Goal: Information Seeking & Learning: Learn about a topic

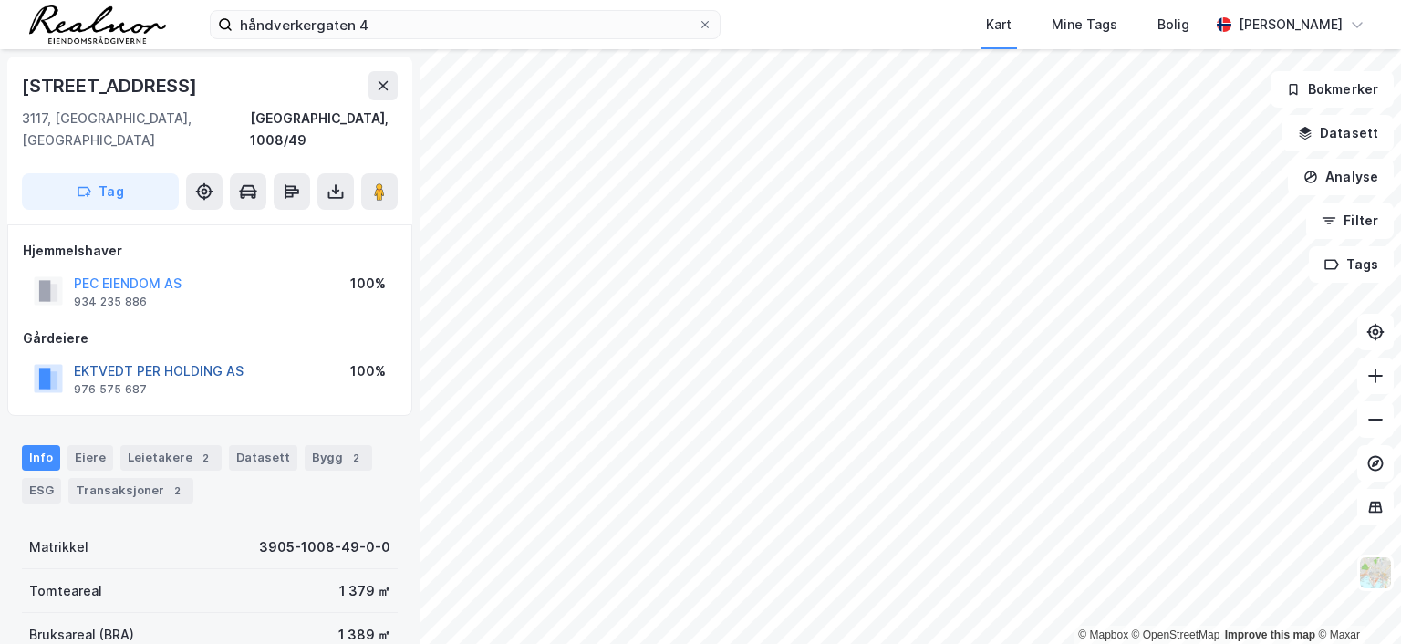
click at [0, 0] on button "EKTVEDT PER HOLDING AS" at bounding box center [0, 0] width 0 height 0
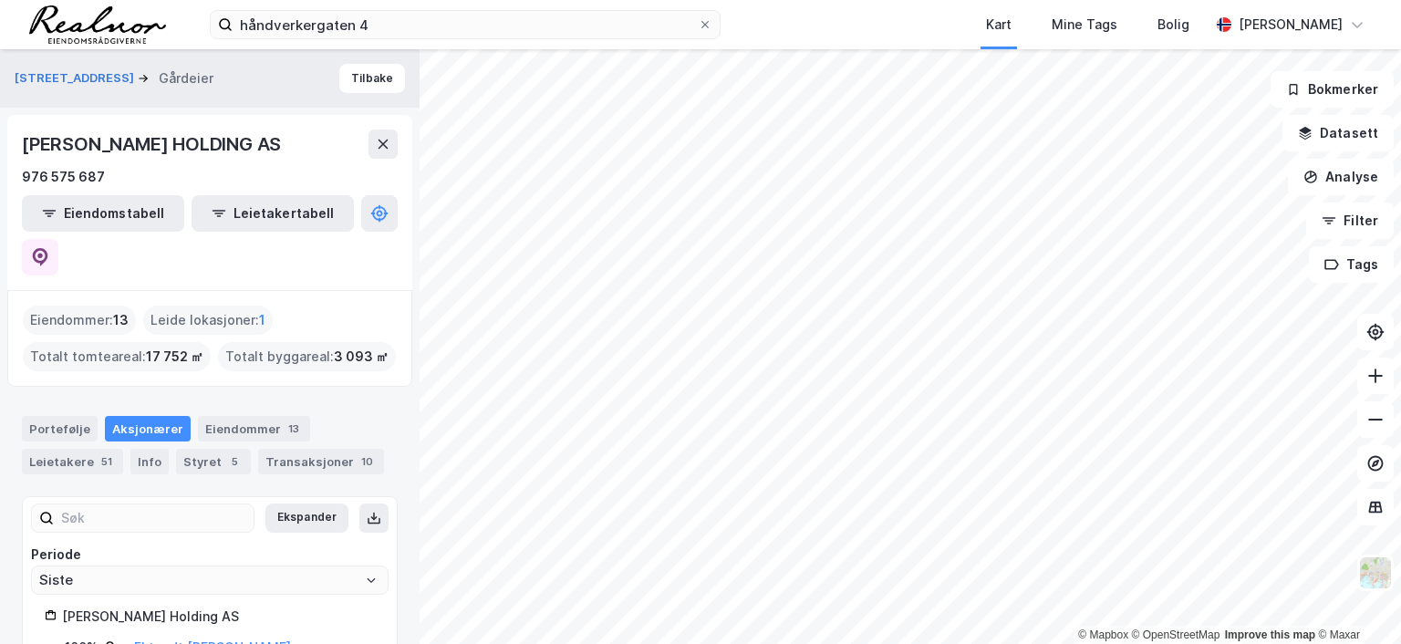
scroll to position [15, 0]
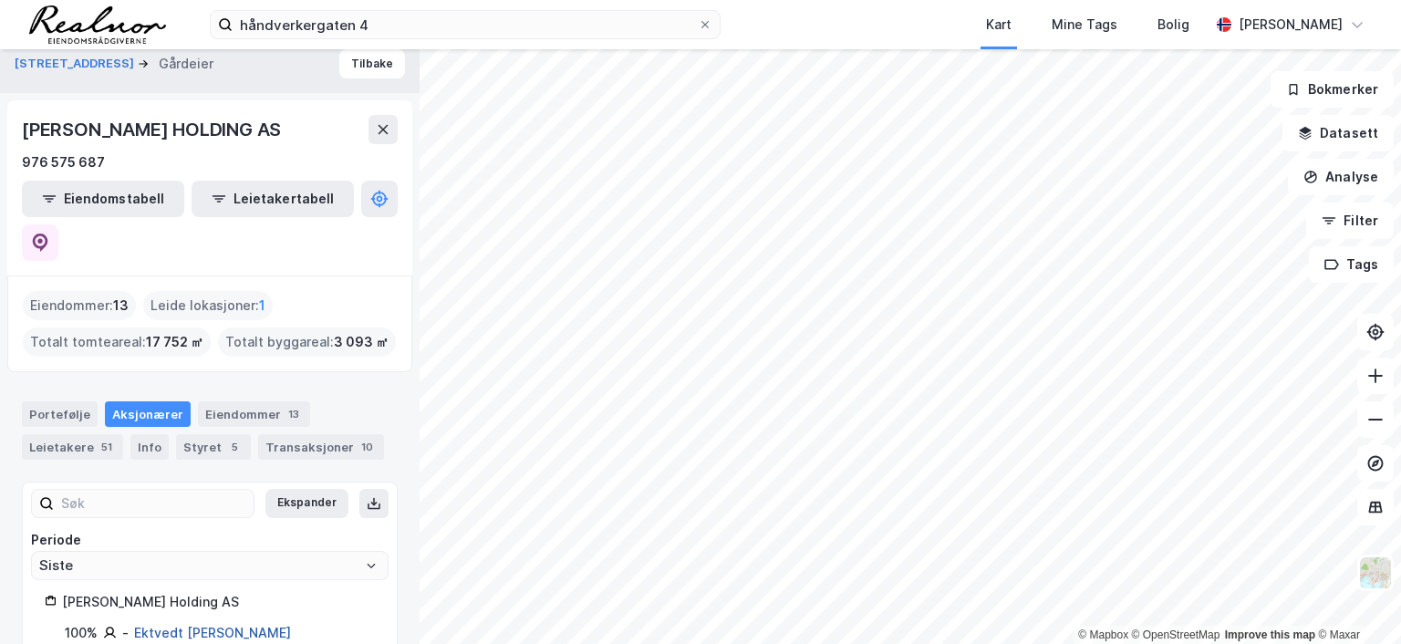
click at [182, 625] on link "Ektvedt [PERSON_NAME]" at bounding box center [212, 633] width 157 height 16
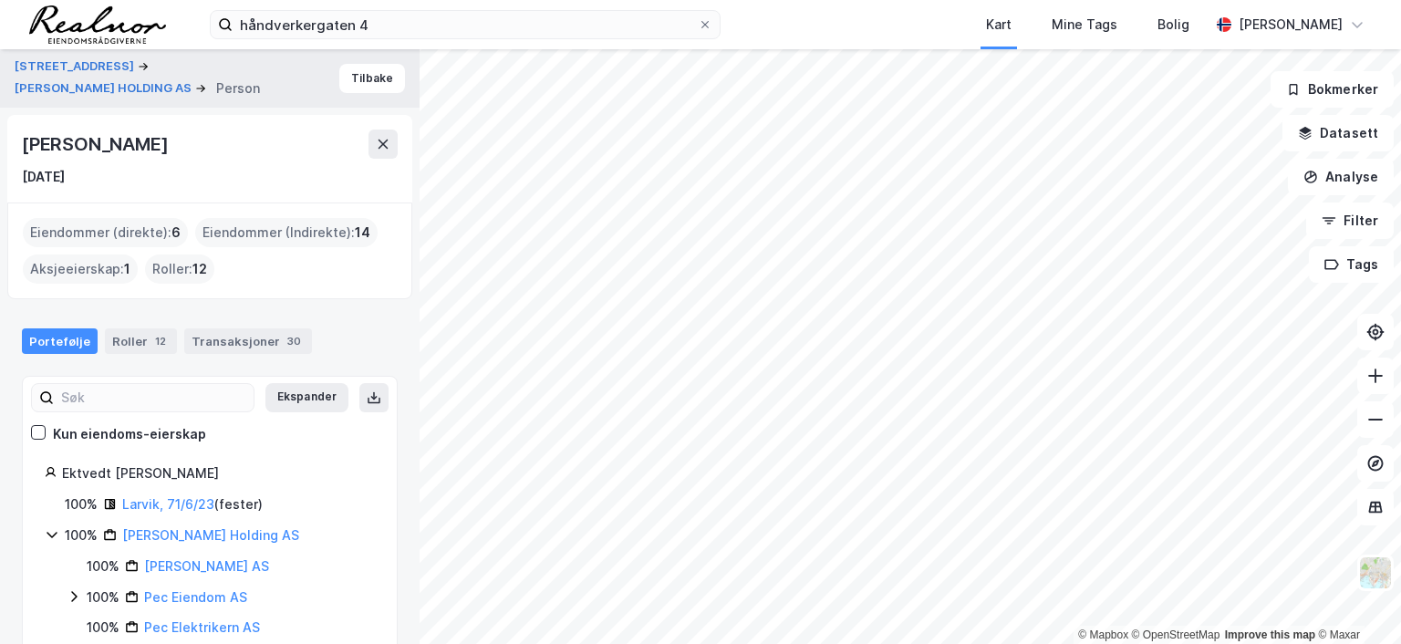
click at [305, 234] on div "Eiendommer (Indirekte) : 14" at bounding box center [286, 232] width 182 height 29
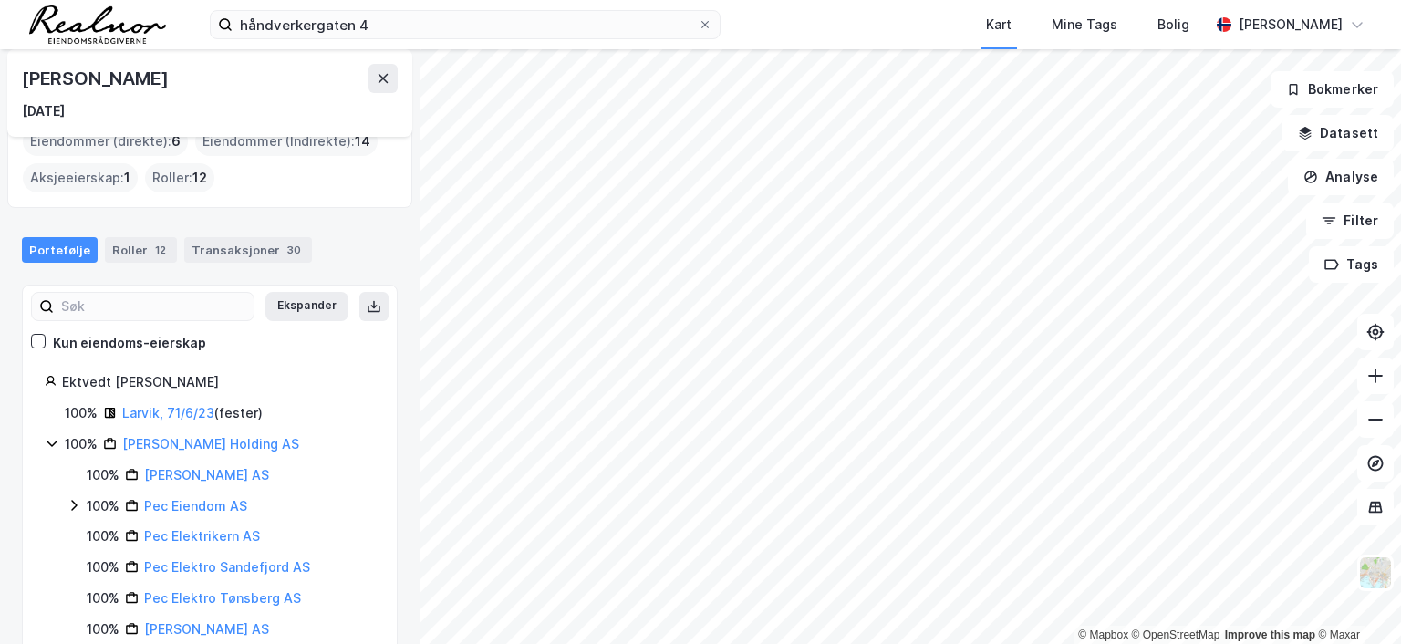
scroll to position [182, 0]
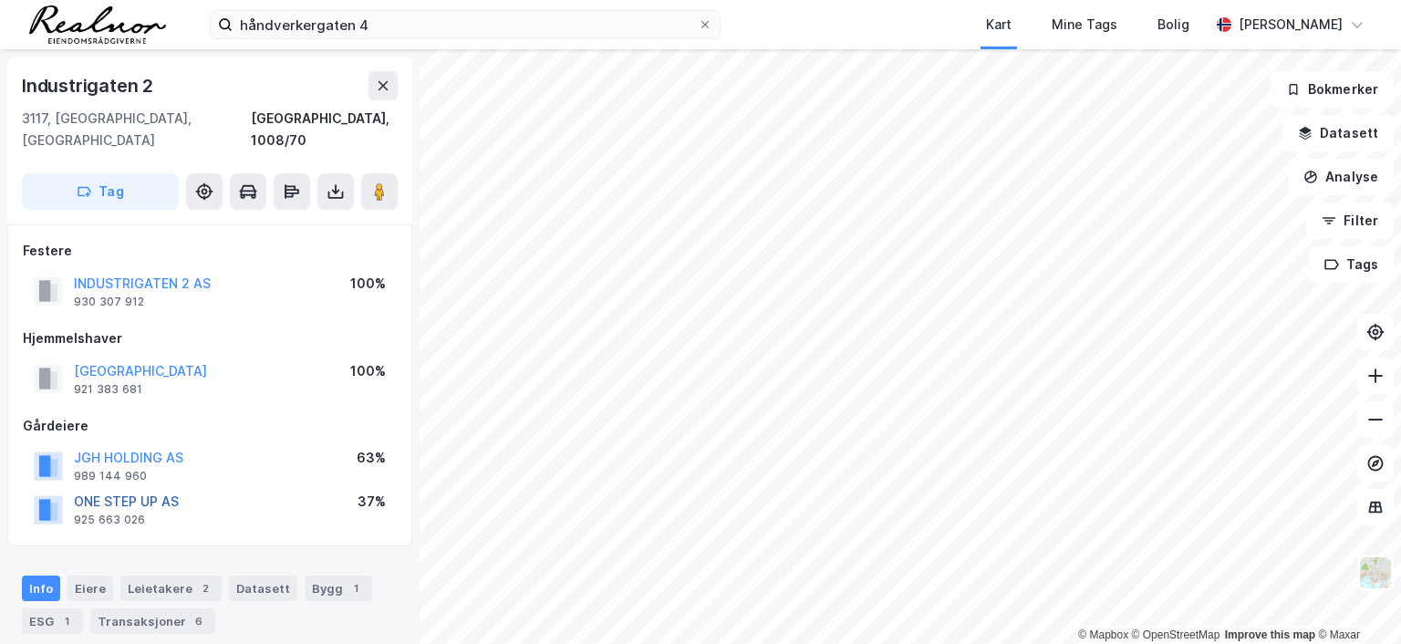
click at [0, 0] on button "ONE STEP UP AS" at bounding box center [0, 0] width 0 height 0
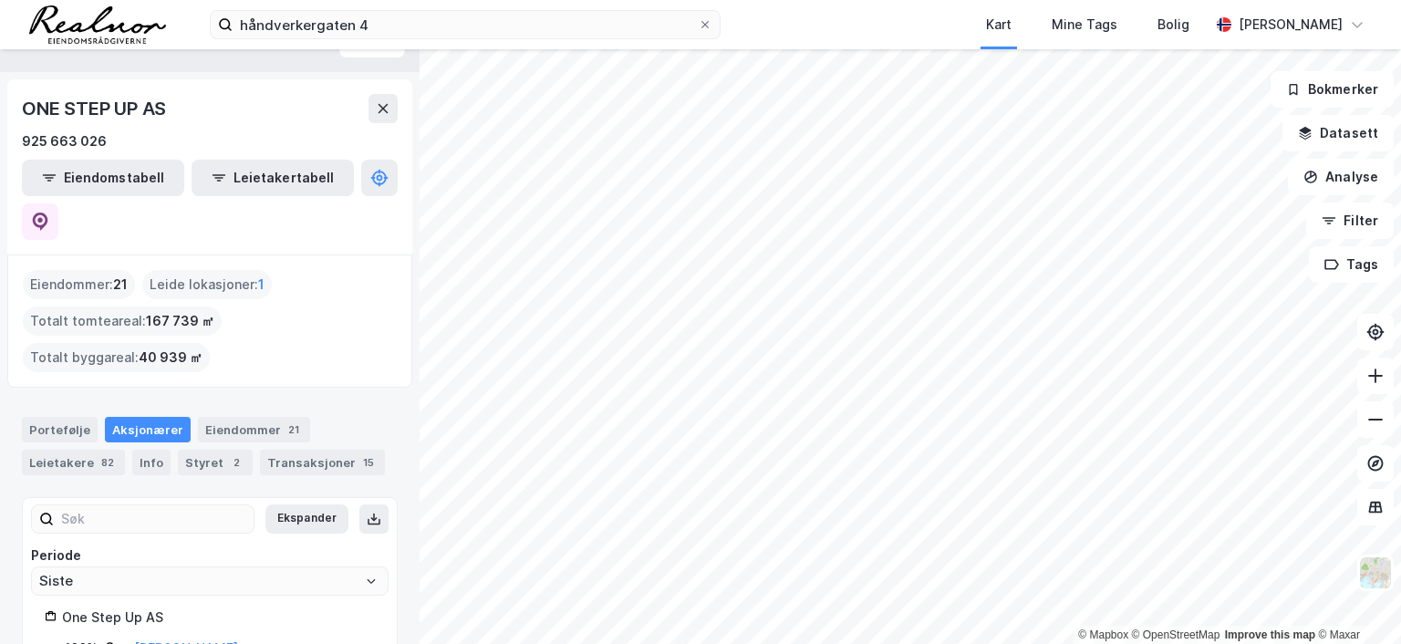
scroll to position [51, 0]
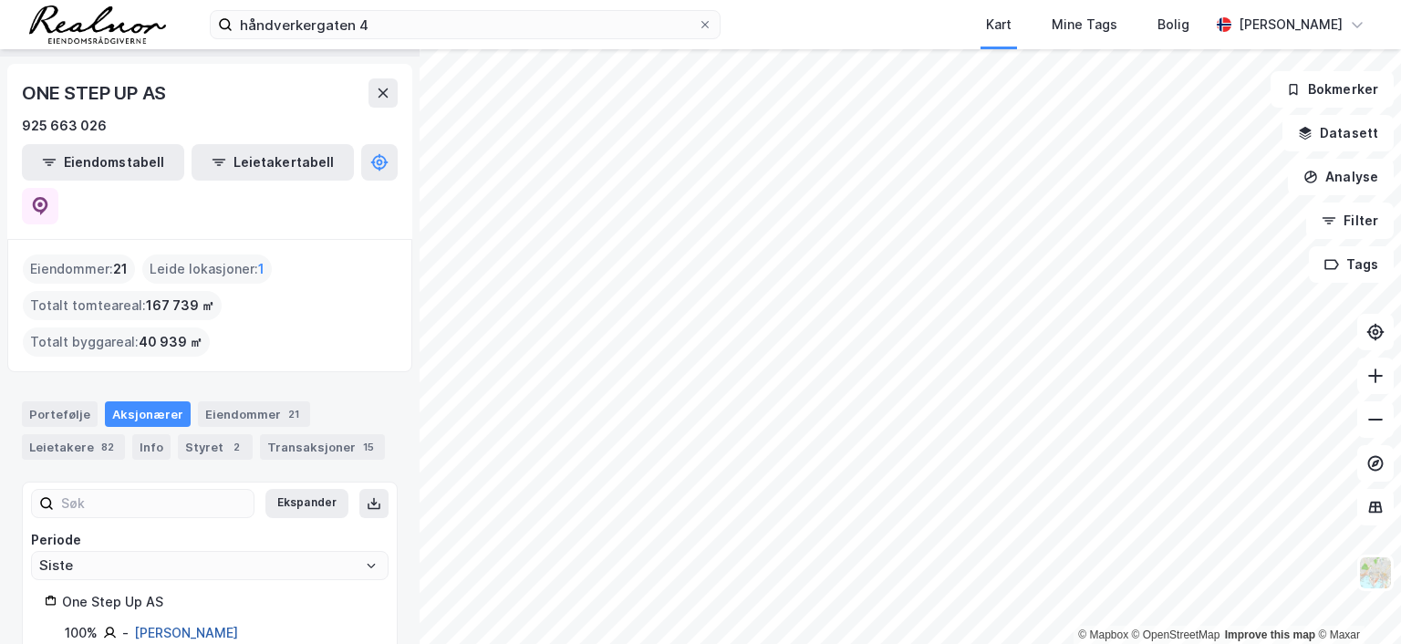
click at [209, 625] on link "[PERSON_NAME]" at bounding box center [186, 633] width 104 height 16
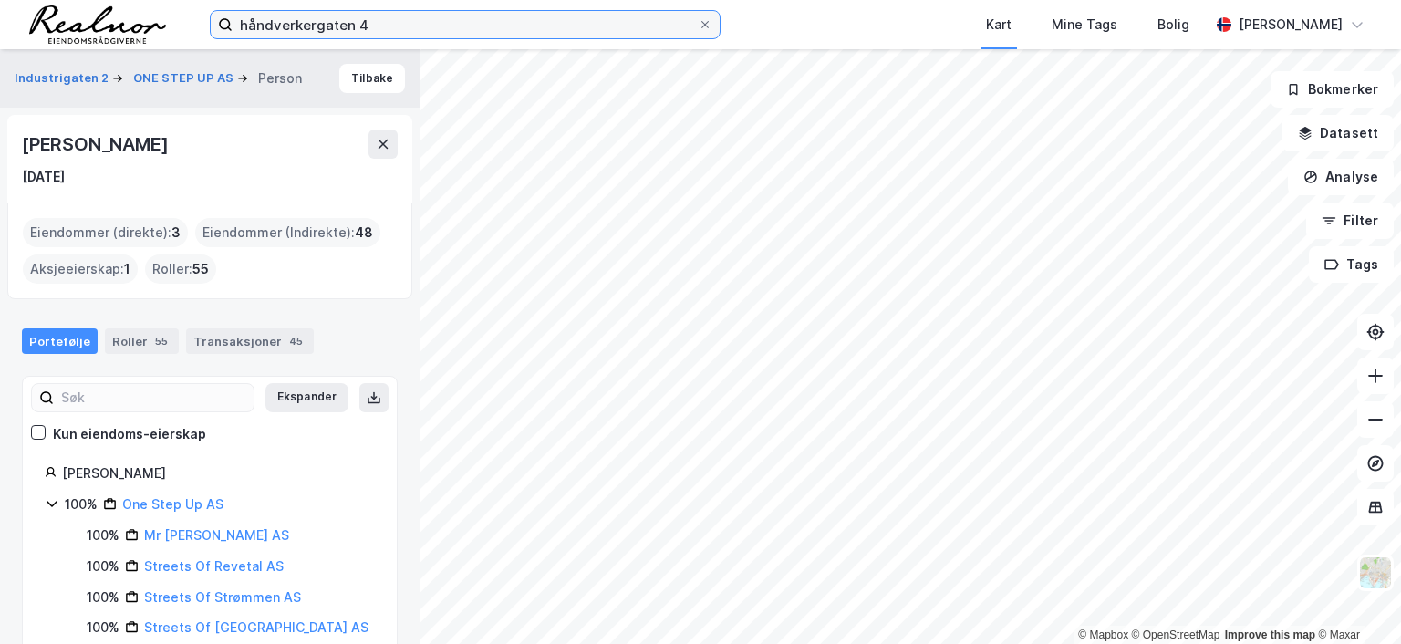
click at [423, 14] on input "håndverkergaten 4" at bounding box center [465, 24] width 465 height 27
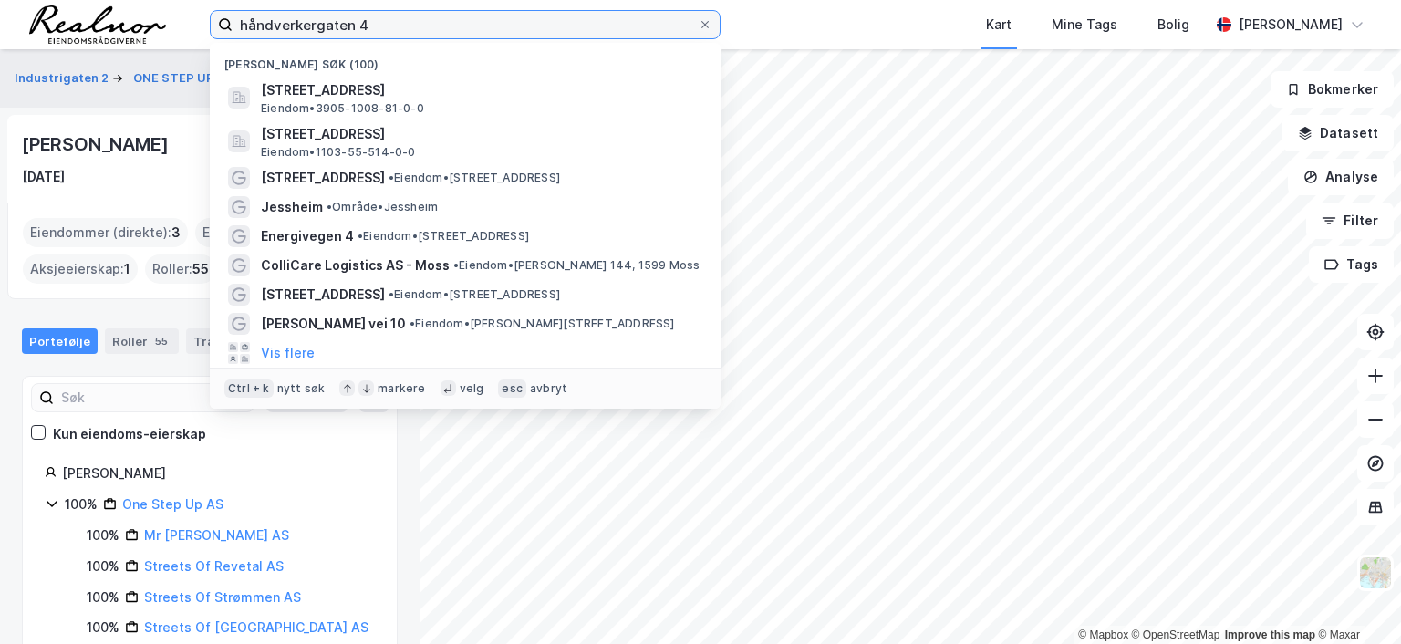
drag, startPoint x: 405, startPoint y: 21, endPoint x: 148, endPoint y: 17, distance: 257.3
click at [148, 17] on div "håndverkergaten 4 Nylige søk (100) [STREET_ADDRESS], [GEOGRAPHIC_DATA] • 3905-1…" at bounding box center [700, 24] width 1401 height 49
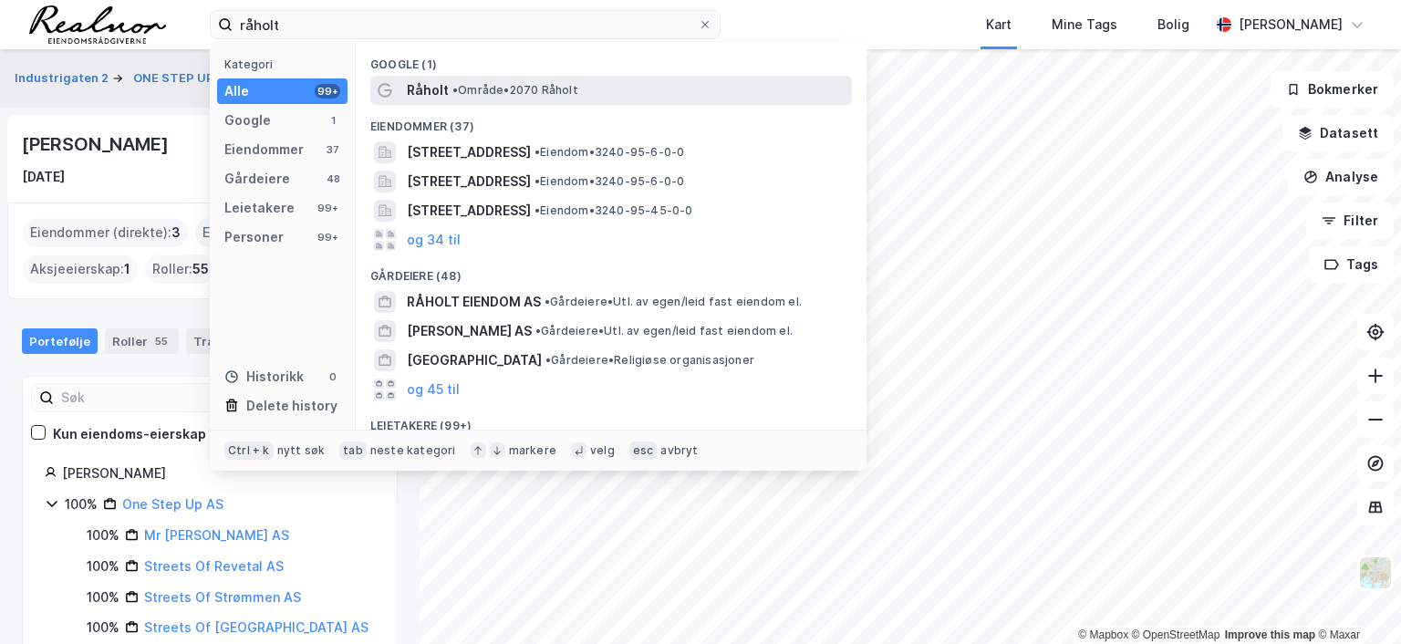
click at [497, 88] on span "• Område • 2070 [GEOGRAPHIC_DATA]" at bounding box center [516, 90] width 126 height 15
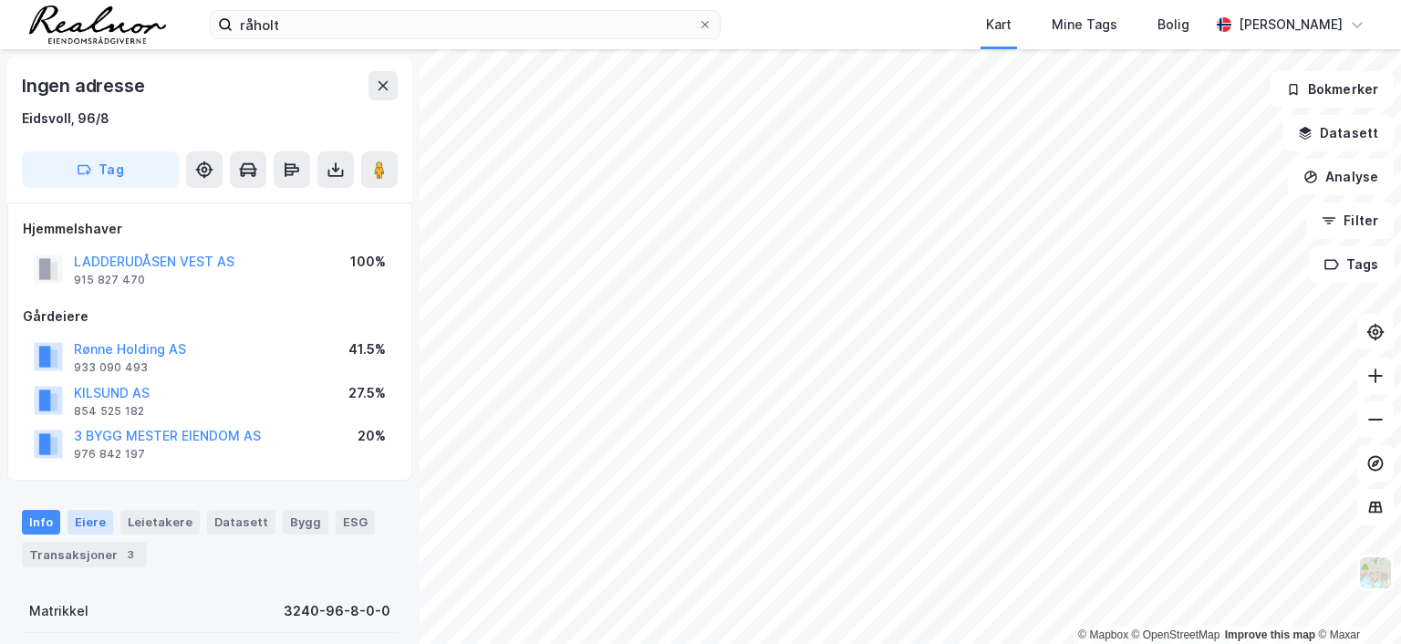
click at [90, 515] on div "Eiere" at bounding box center [91, 522] width 46 height 24
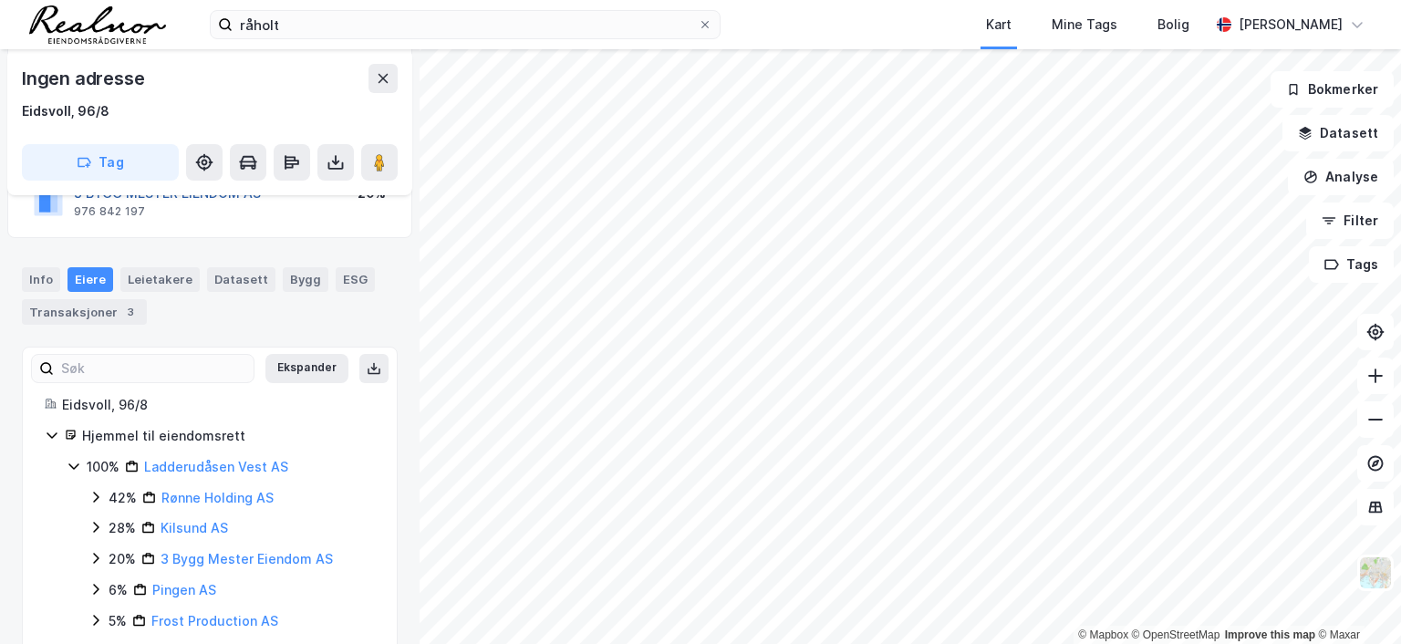
scroll to position [274, 0]
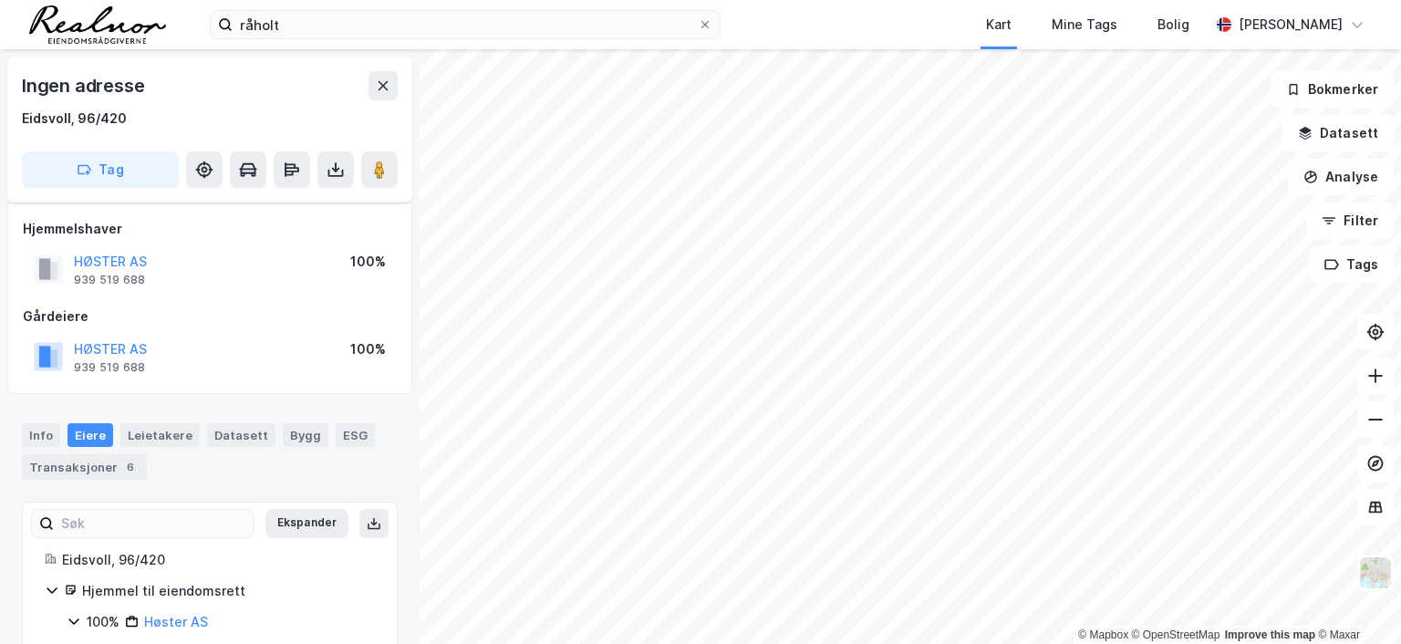
scroll to position [274, 0]
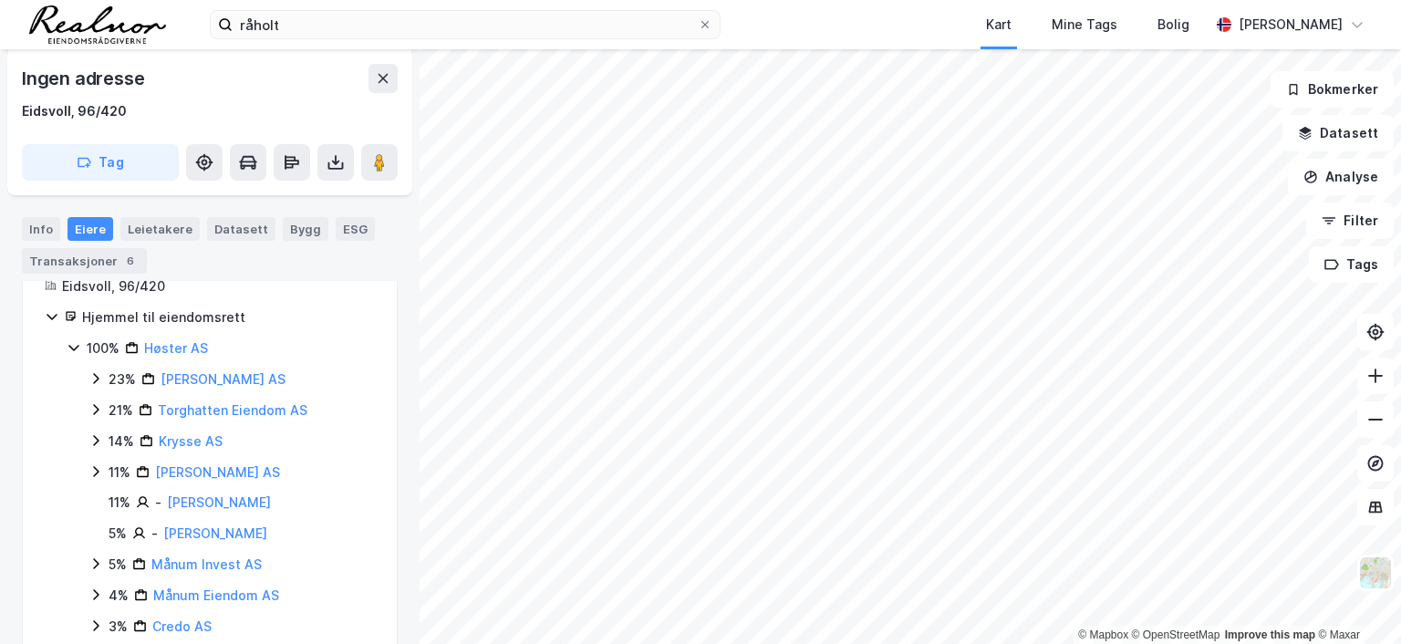
click at [704, 643] on html "råholt Kart Mine Tags Bolig [PERSON_NAME] © Mapbox © OpenStreetMap Improve this…" at bounding box center [700, 322] width 1401 height 644
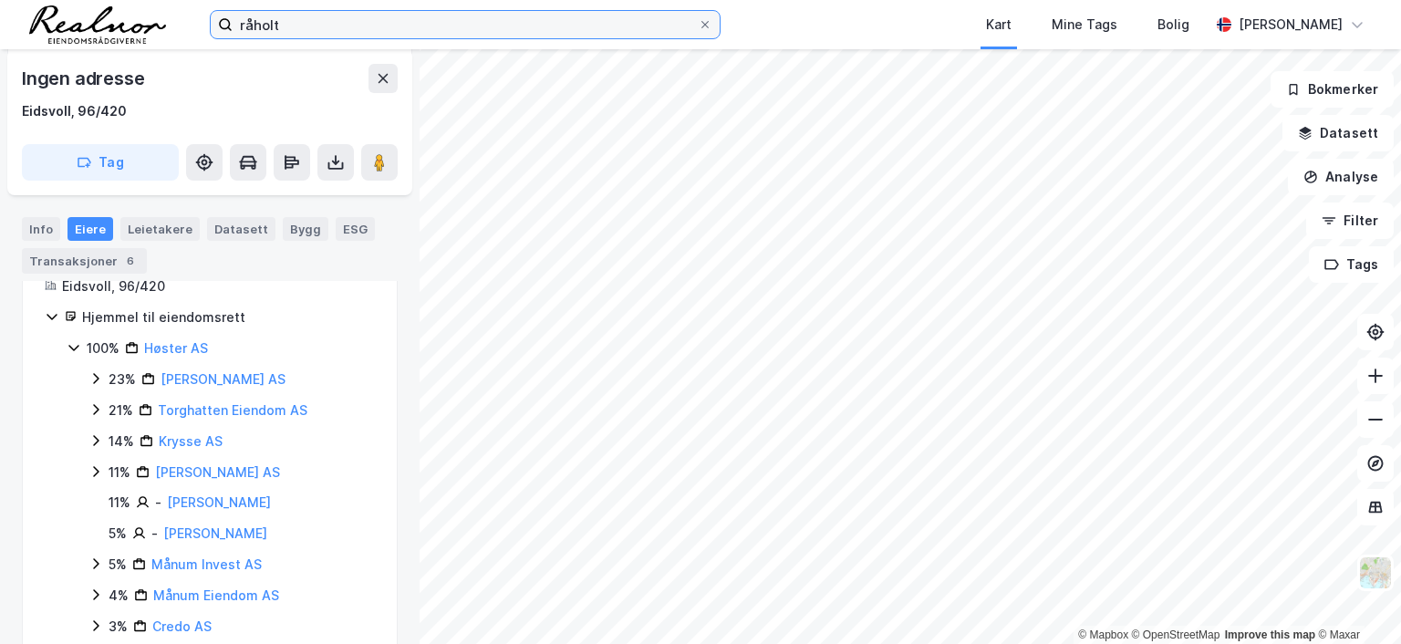
click at [304, 15] on input "råholt" at bounding box center [465, 24] width 465 height 27
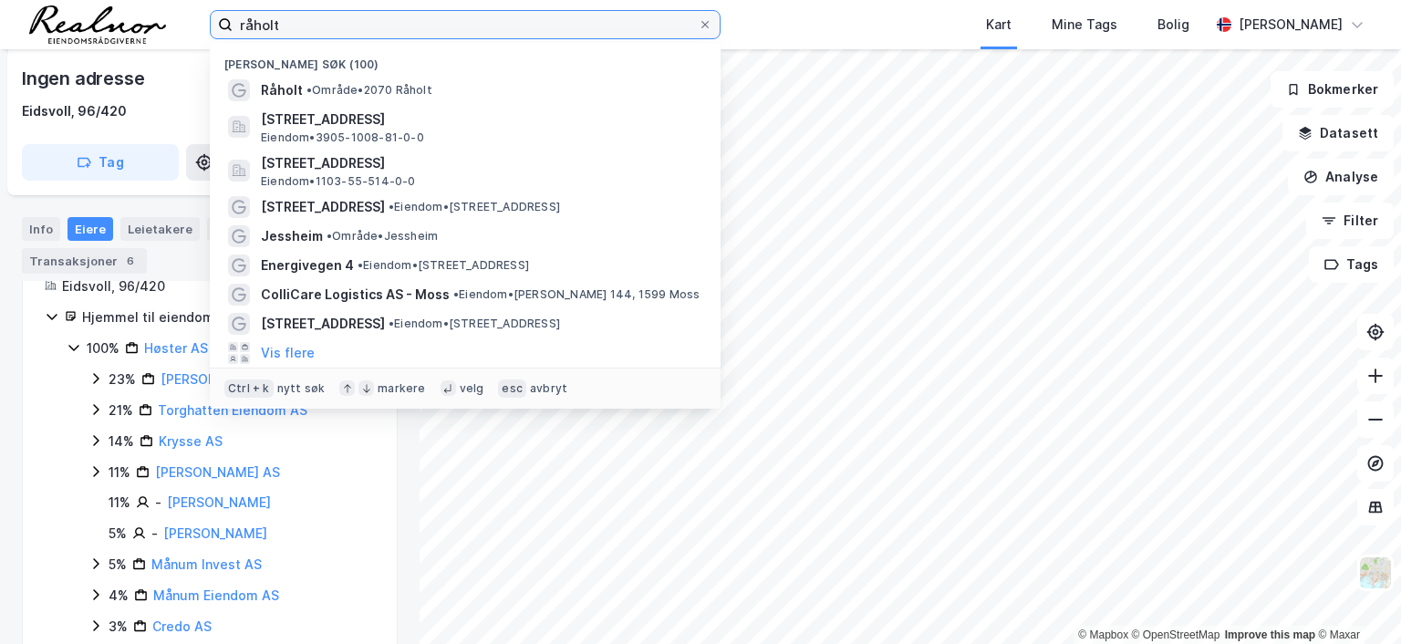
drag, startPoint x: 293, startPoint y: 25, endPoint x: 187, endPoint y: 25, distance: 105.8
click at [187, 25] on div "råholt Nylige søk (100) [GEOGRAPHIC_DATA][PERSON_NAME] • [STREET_ADDRESS] • 390…" at bounding box center [700, 24] width 1401 height 49
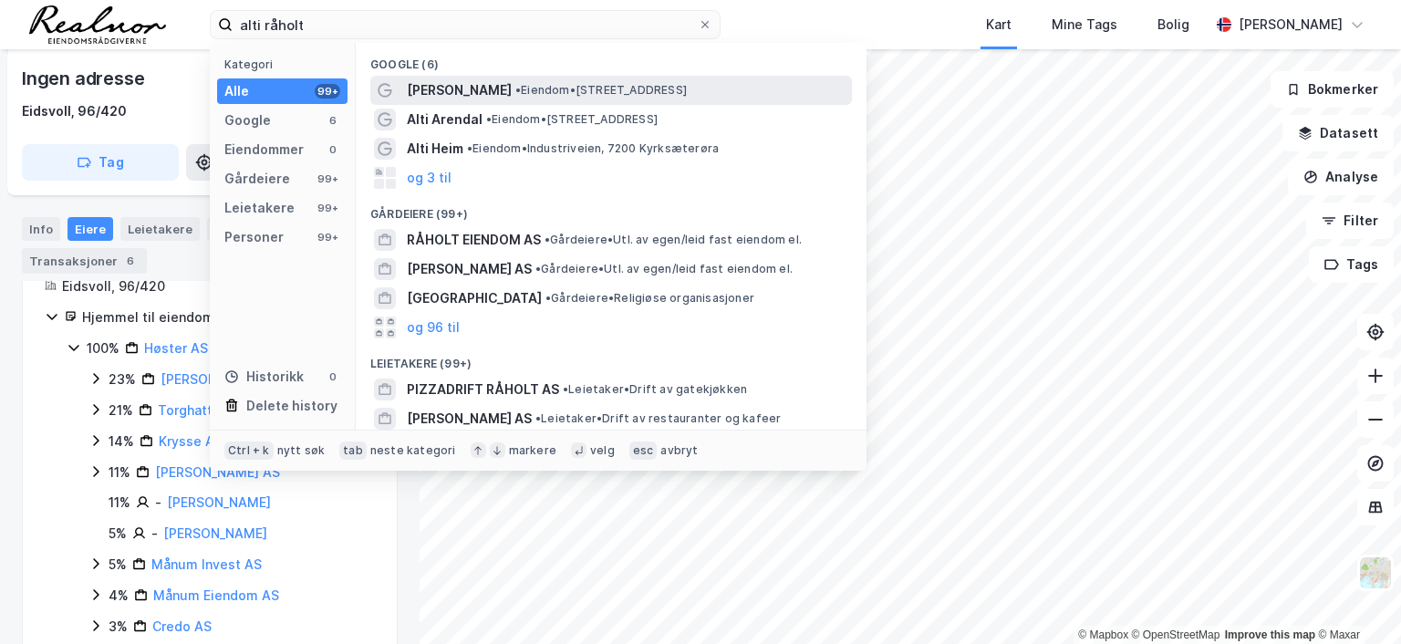
click at [661, 87] on span "• Eiendom • [STREET_ADDRESS]" at bounding box center [601, 90] width 172 height 15
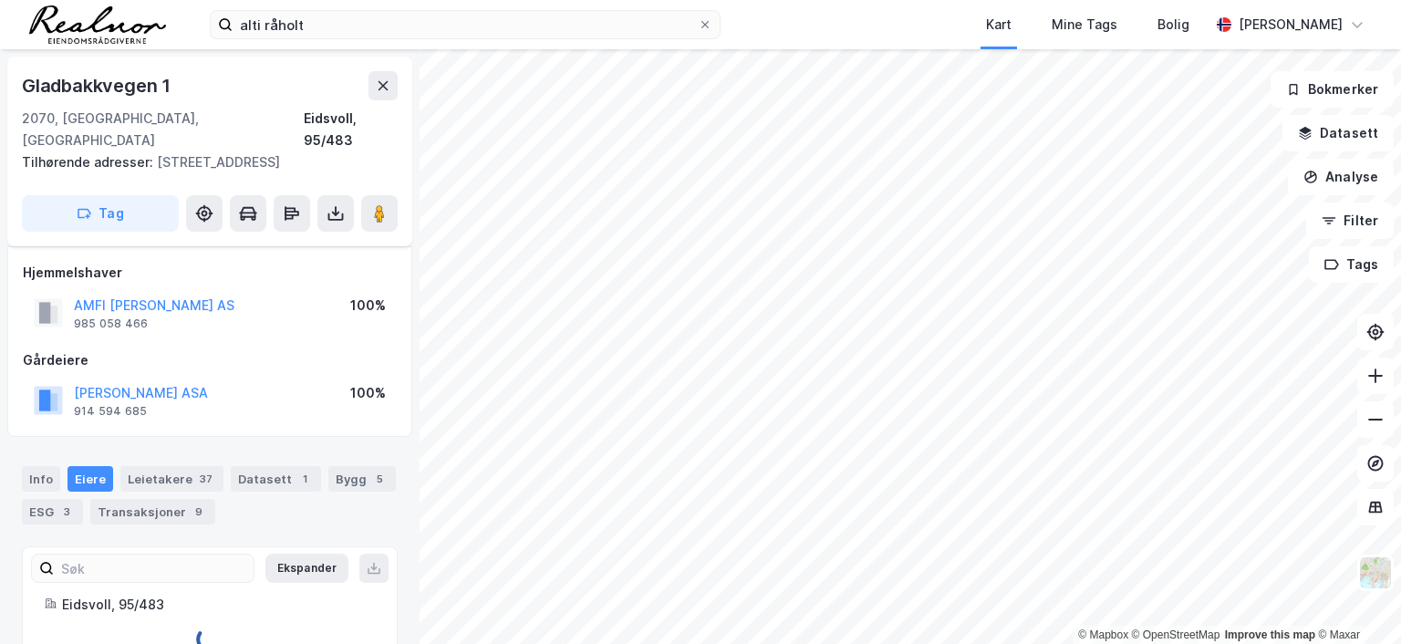
scroll to position [33, 0]
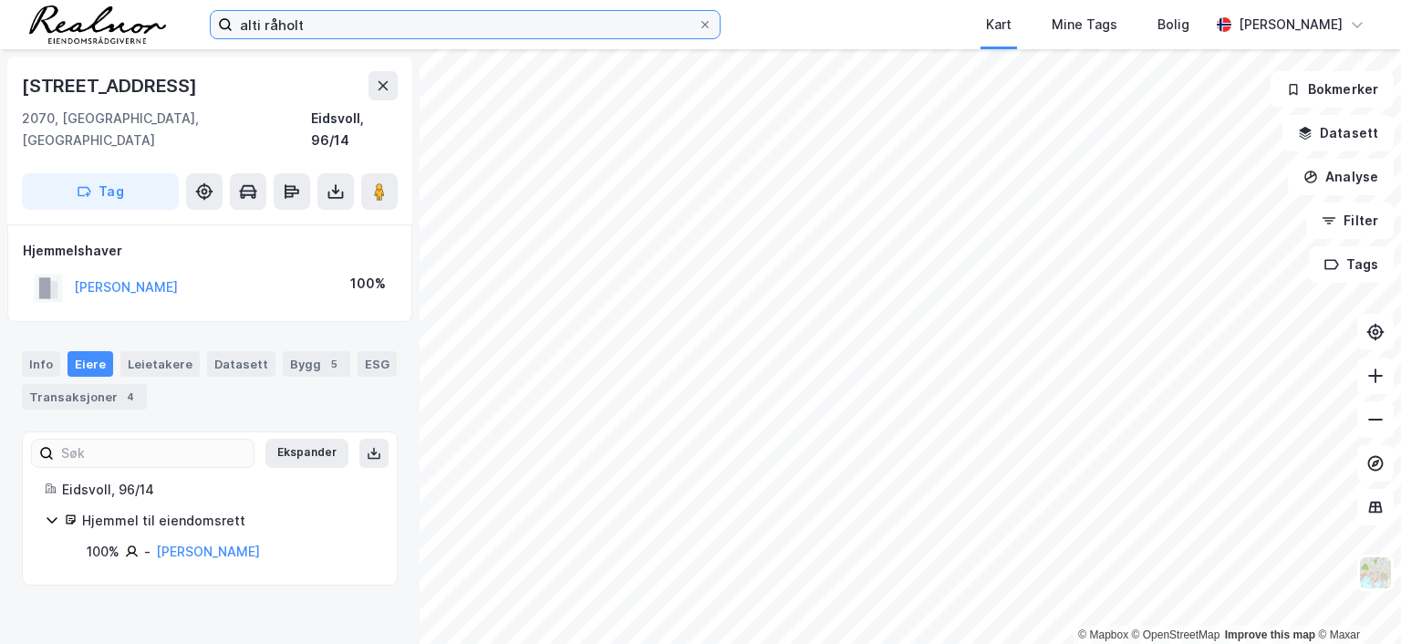
click at [344, 28] on input "alti råholt" at bounding box center [465, 24] width 465 height 27
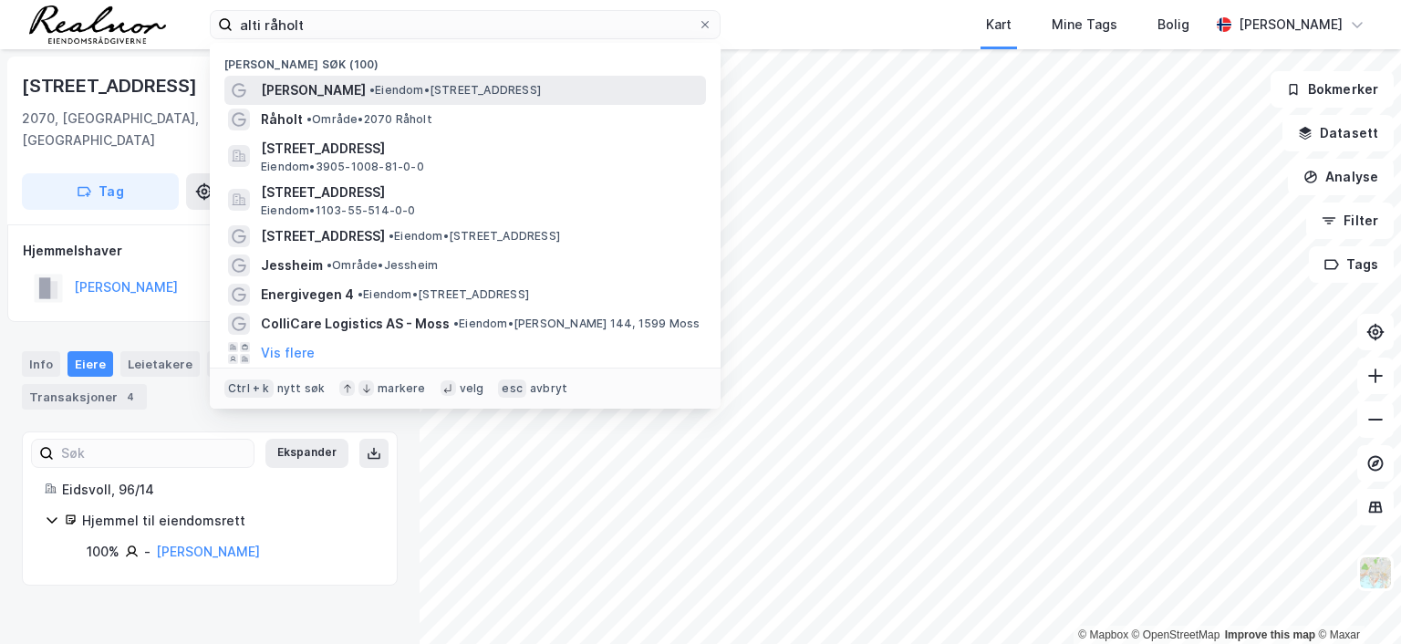
click at [378, 90] on span "• Eiendom • [STREET_ADDRESS]" at bounding box center [456, 90] width 172 height 15
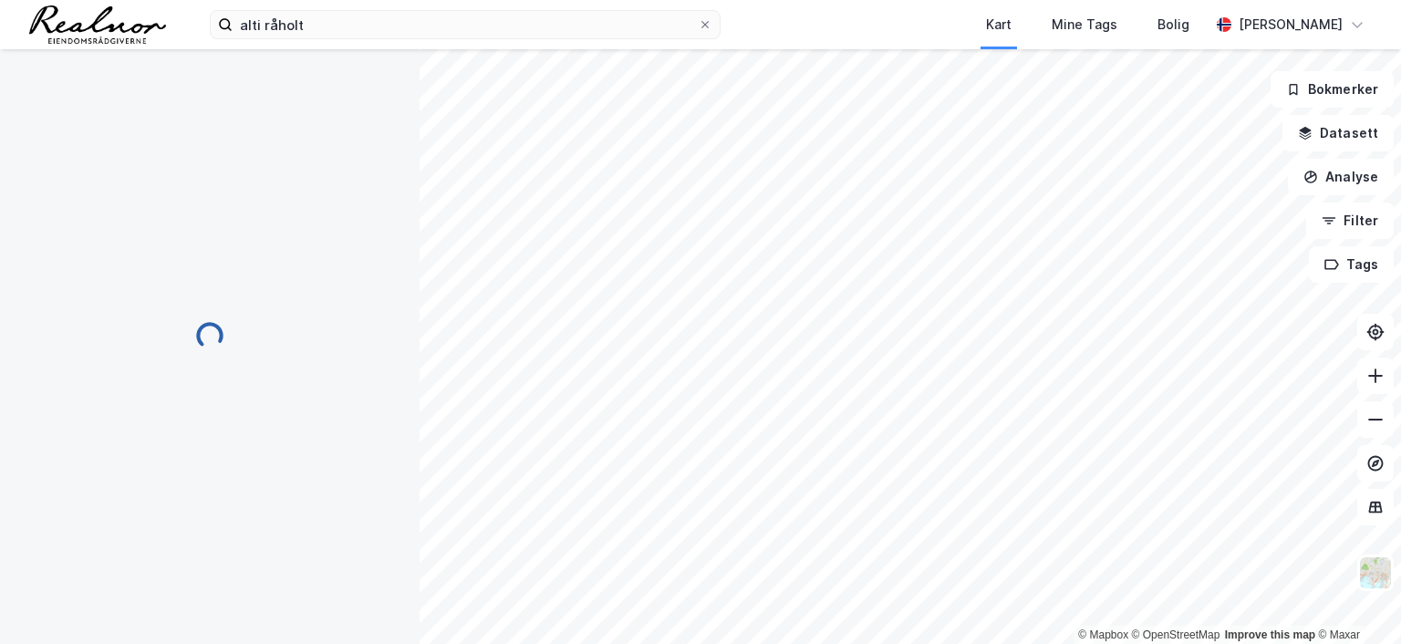
scroll to position [33, 0]
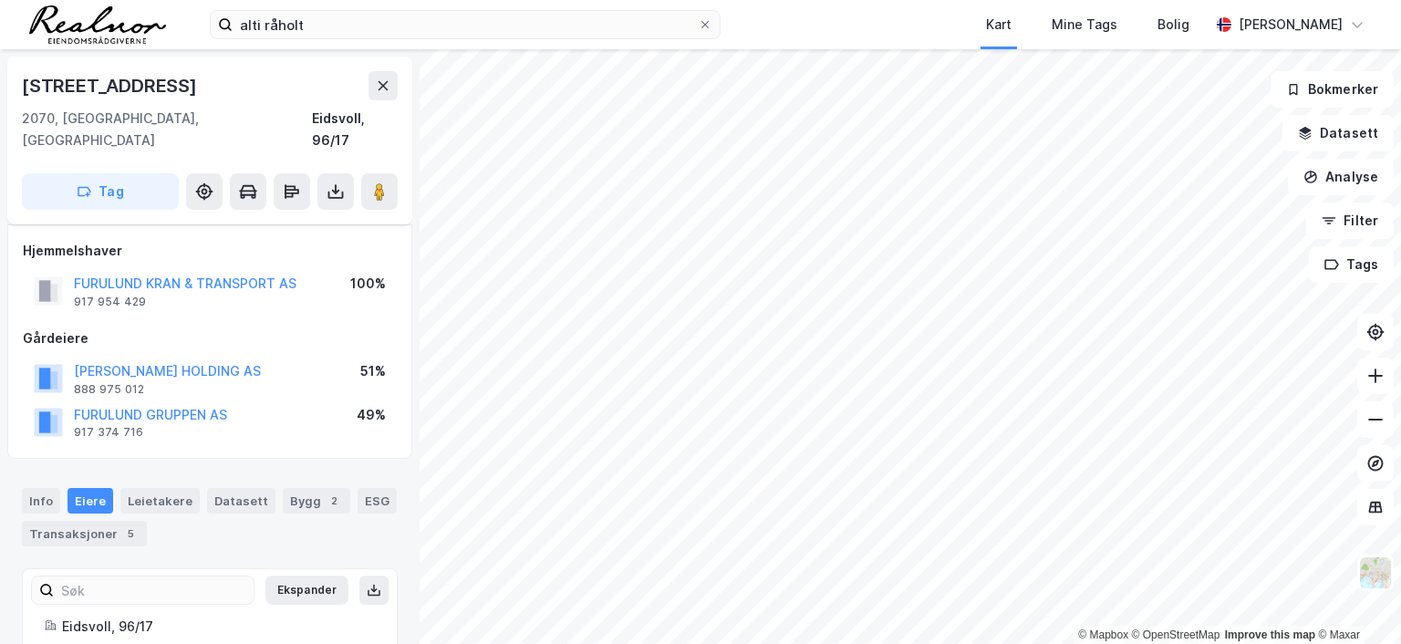
scroll to position [33, 0]
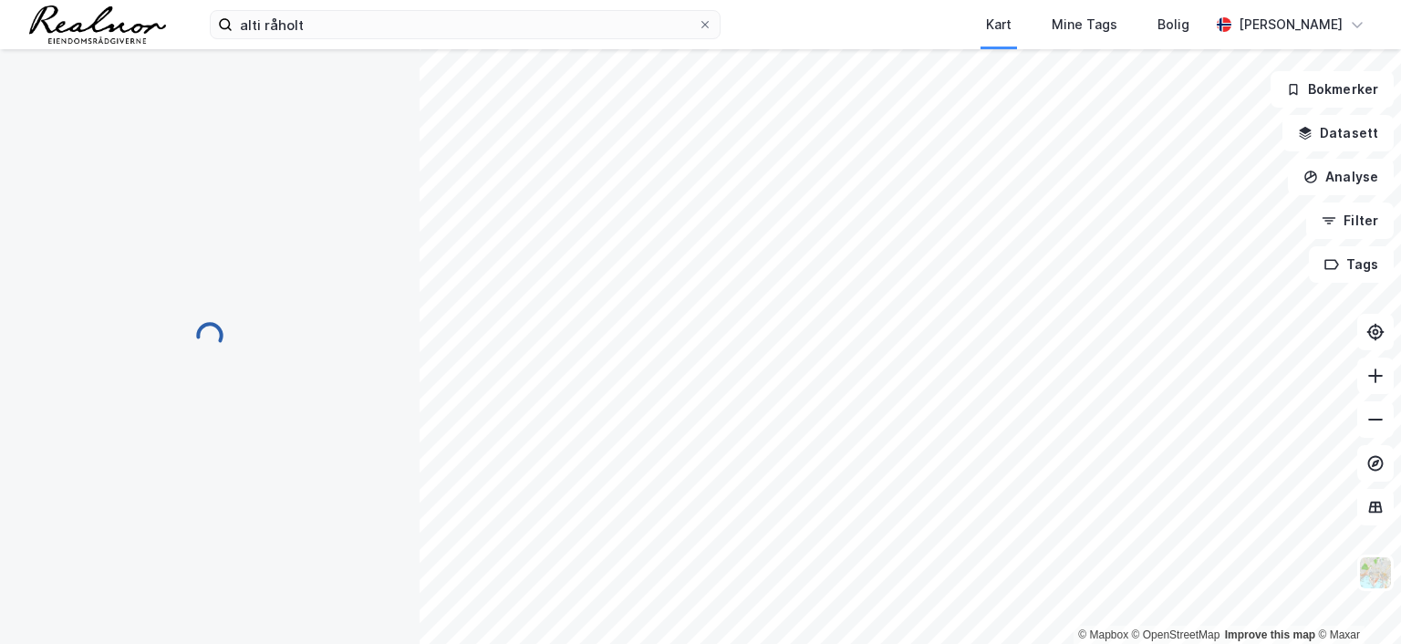
scroll to position [33, 0]
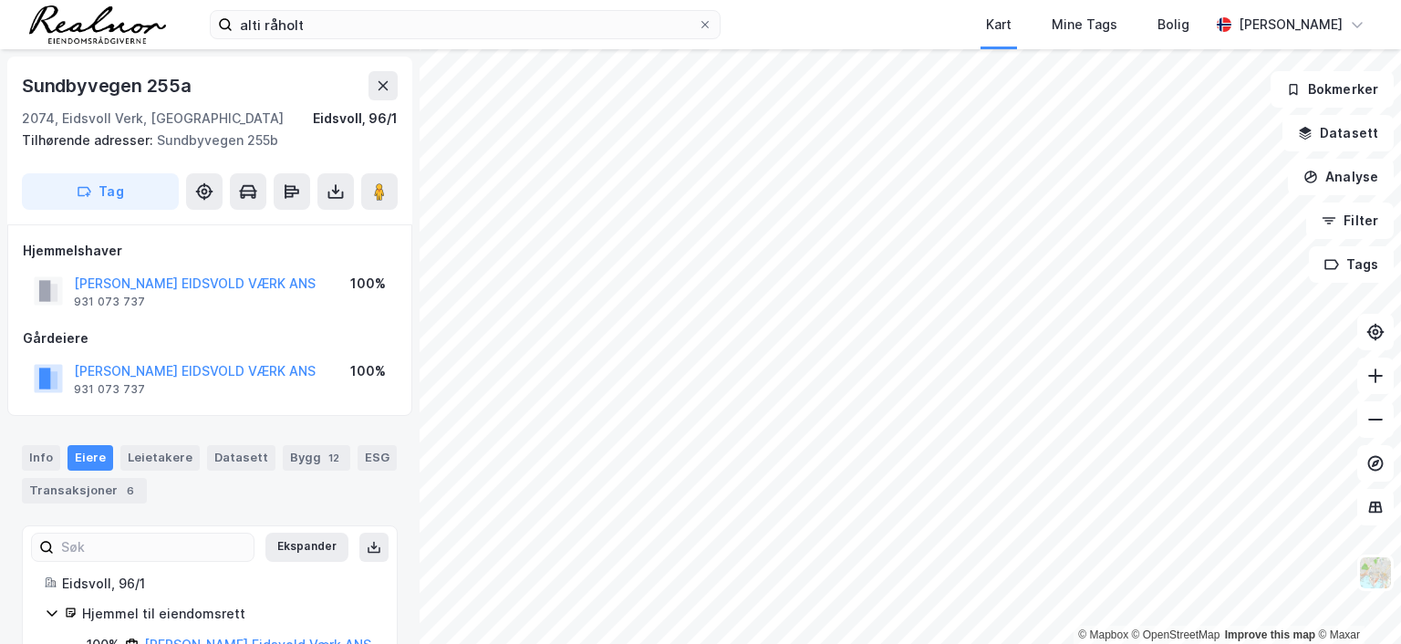
scroll to position [1, 0]
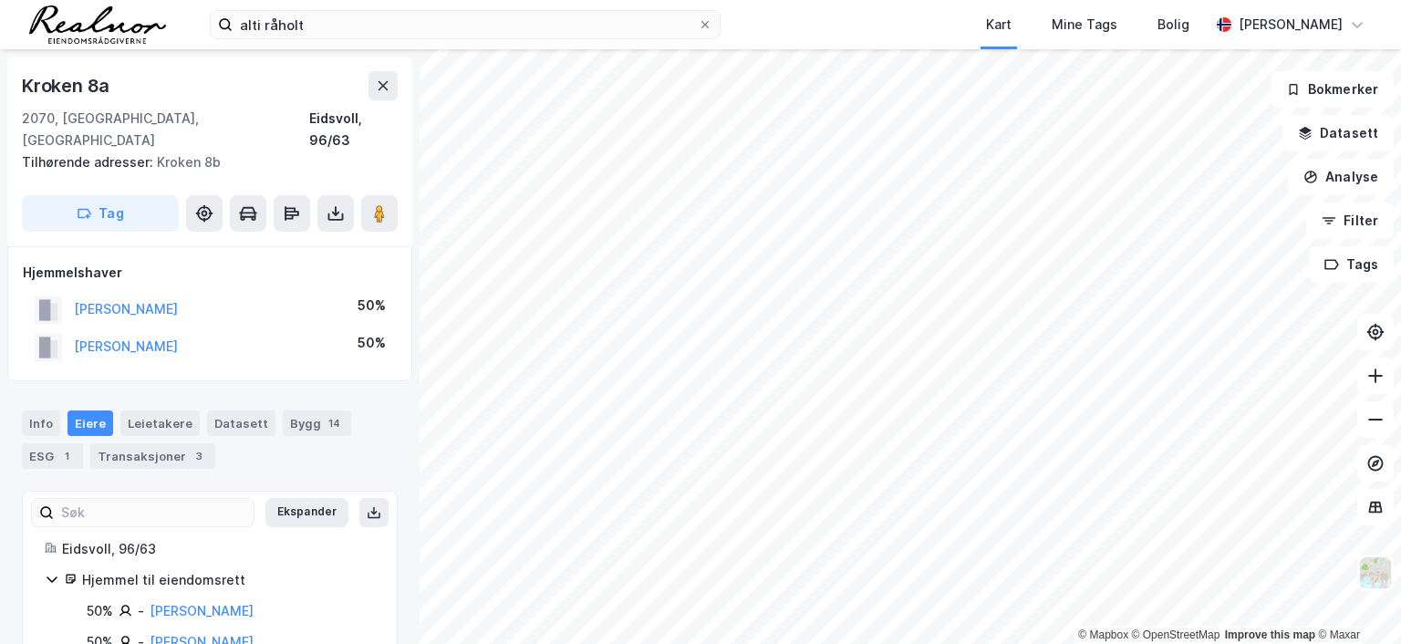
scroll to position [1, 0]
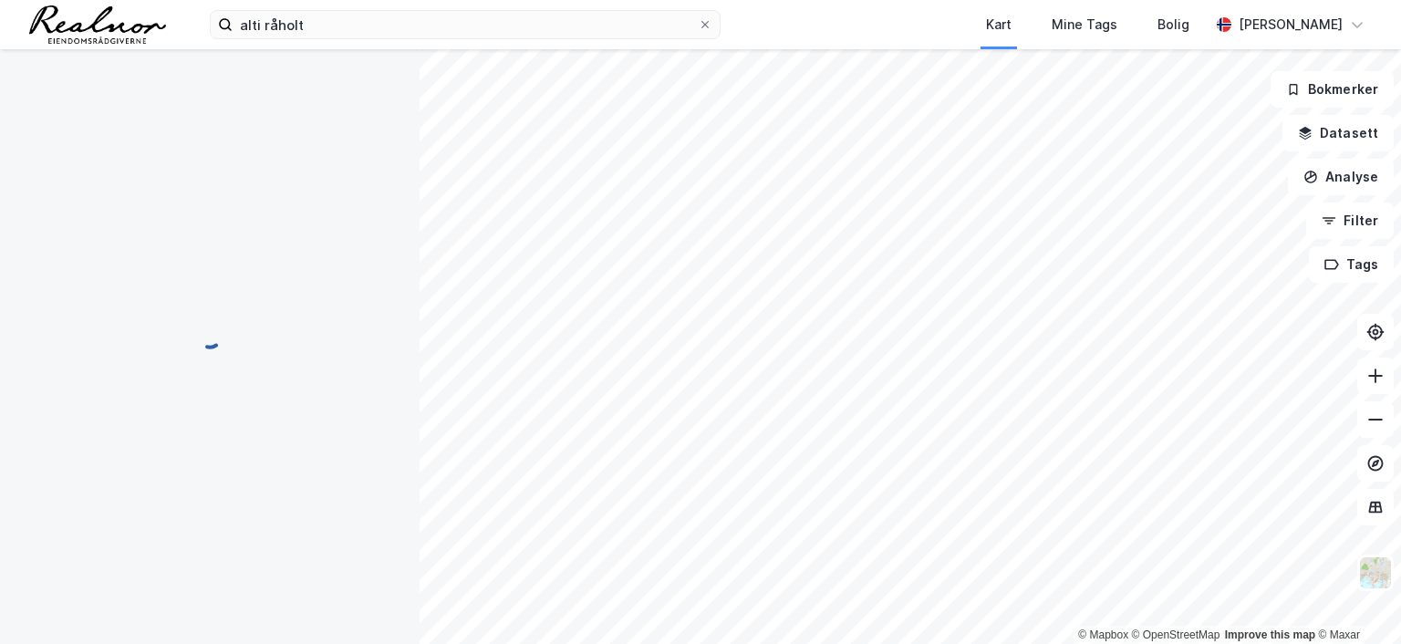
scroll to position [1, 0]
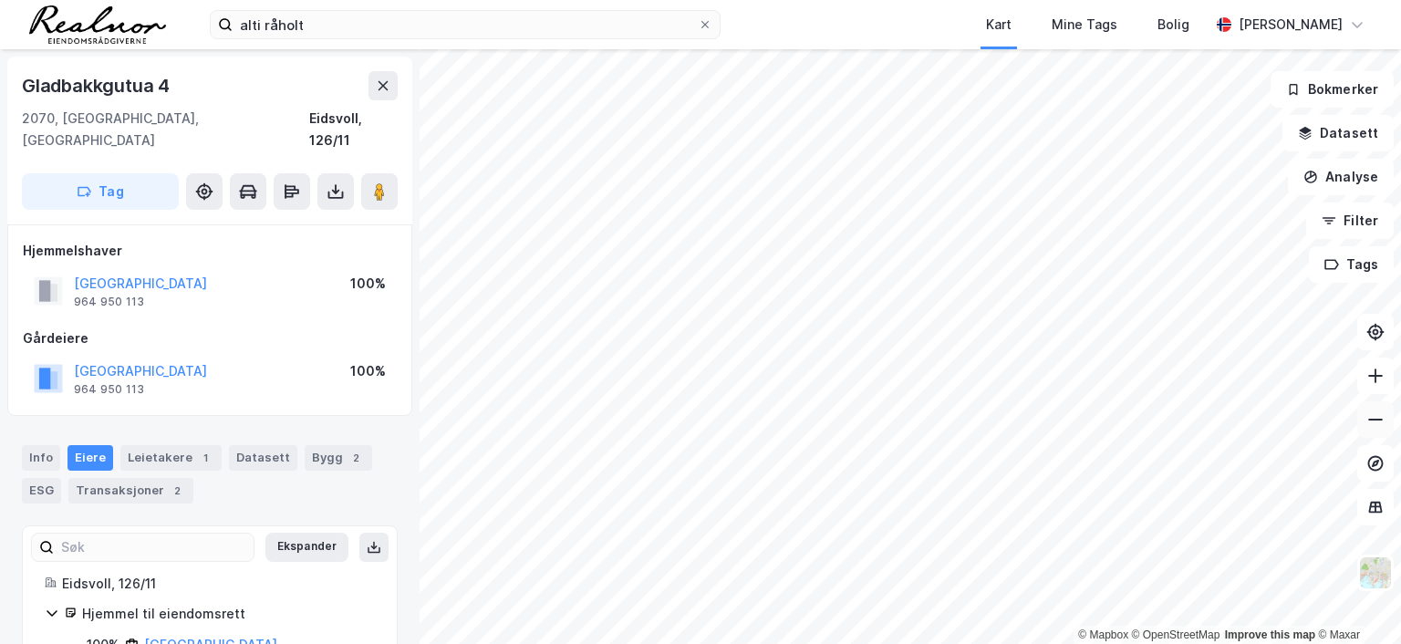
scroll to position [1, 0]
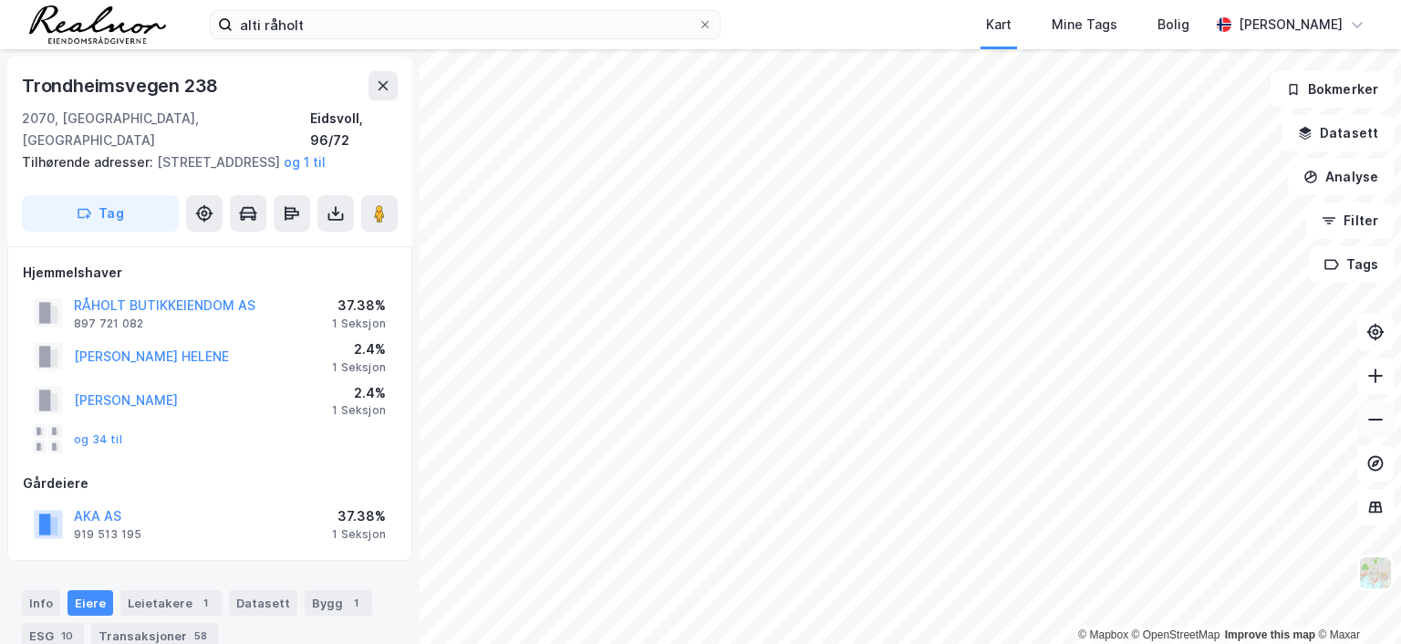
scroll to position [1, 0]
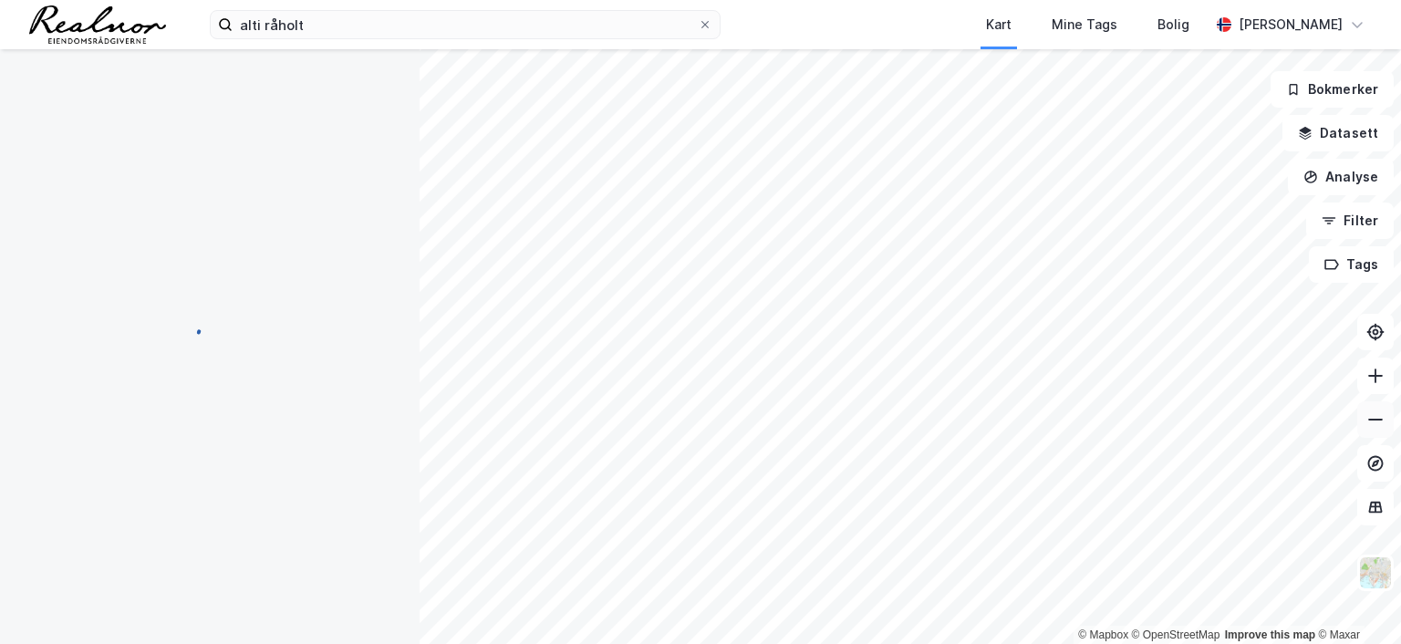
scroll to position [1, 0]
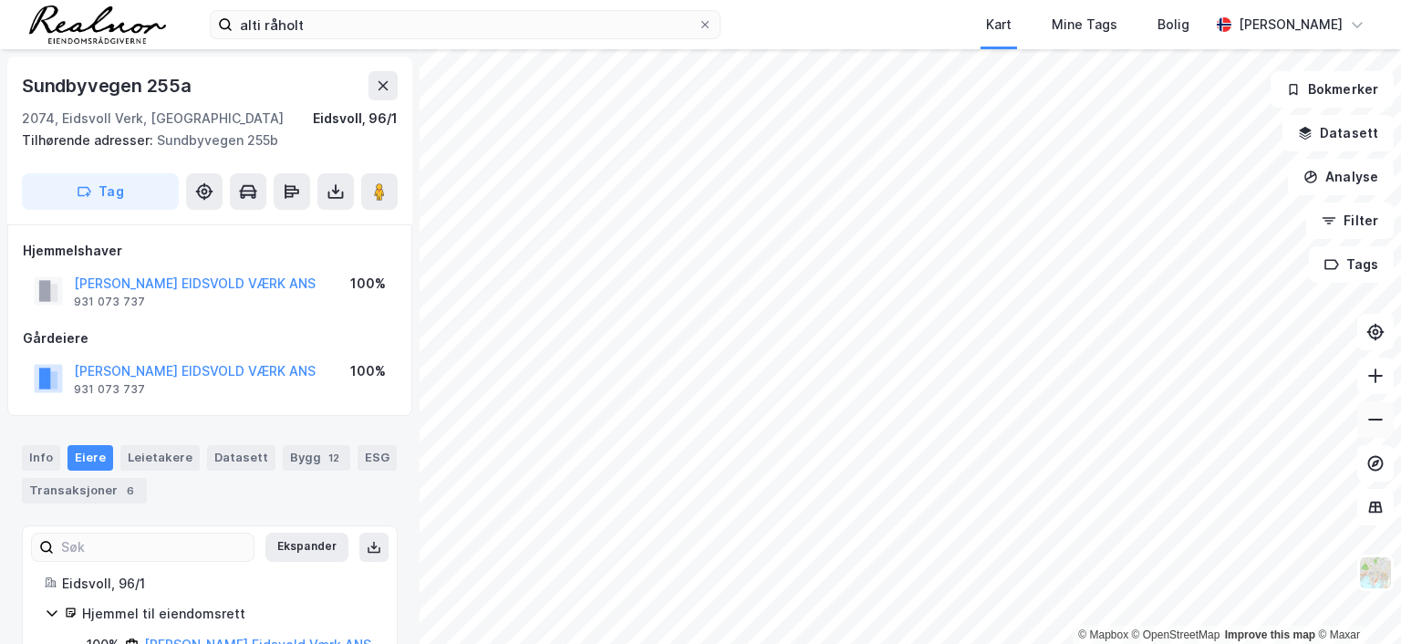
scroll to position [1, 0]
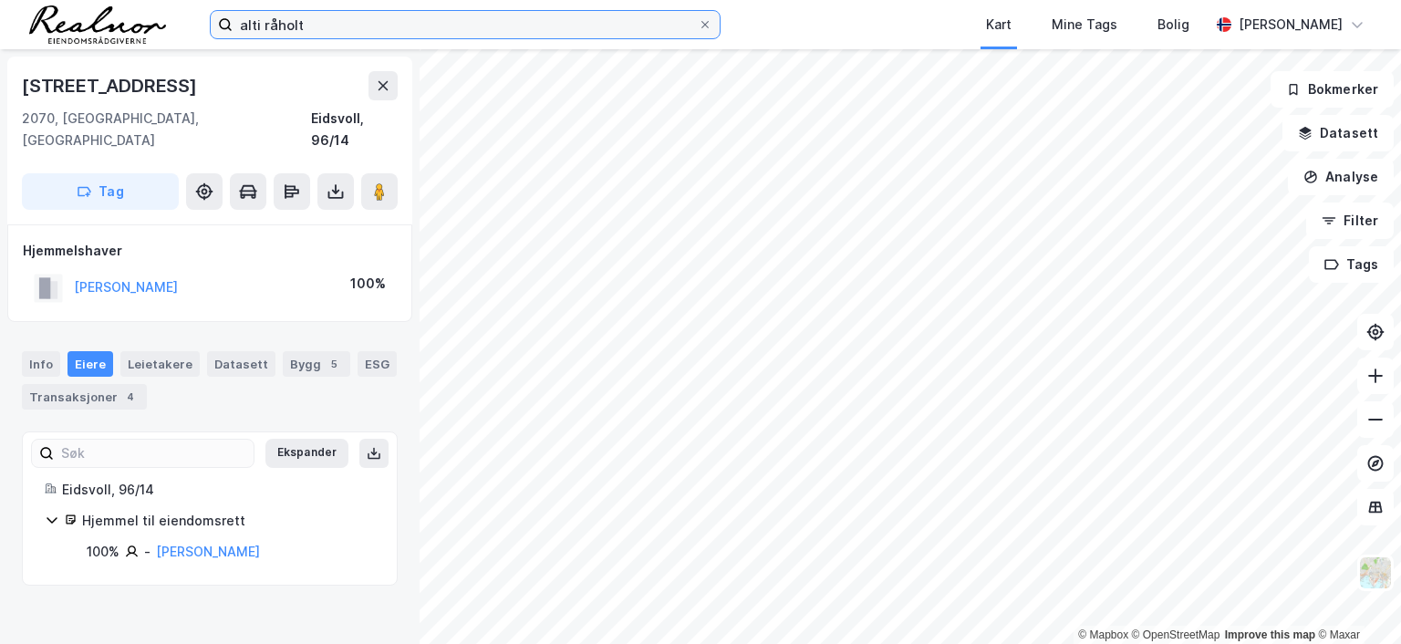
click at [364, 26] on input "alti råholt" at bounding box center [465, 24] width 465 height 27
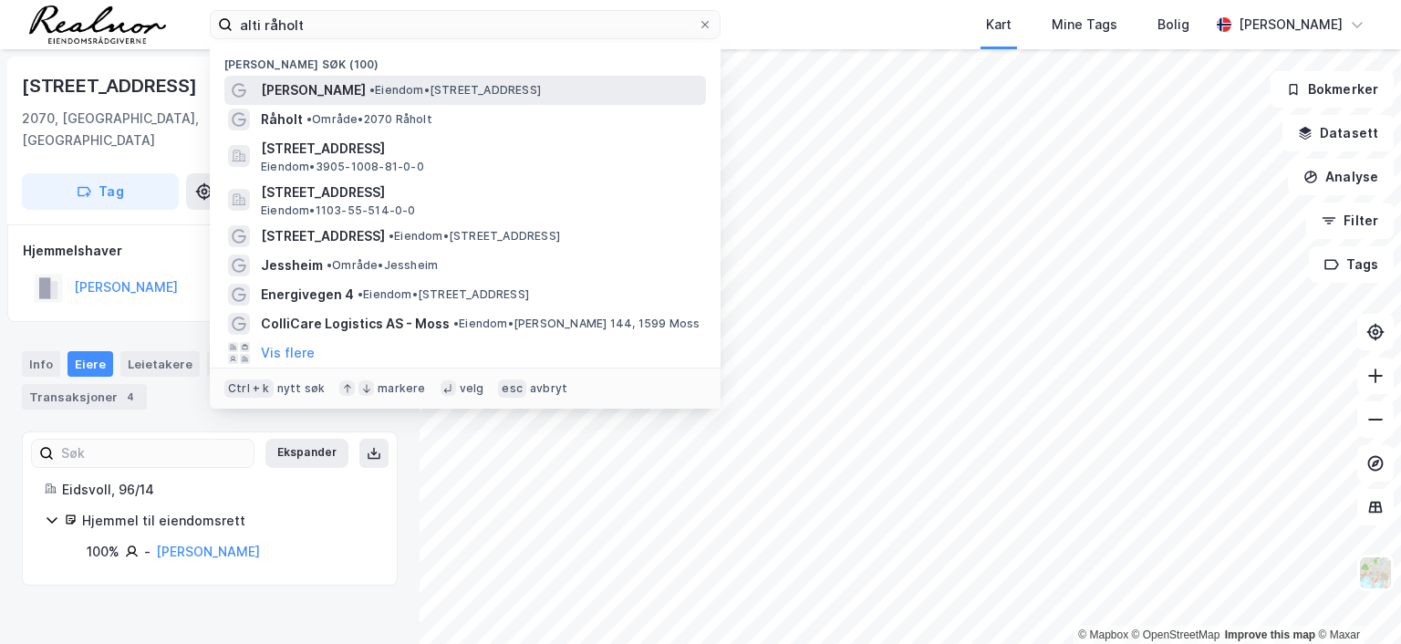
click at [370, 88] on span "• Eiendom • [STREET_ADDRESS]" at bounding box center [456, 90] width 172 height 15
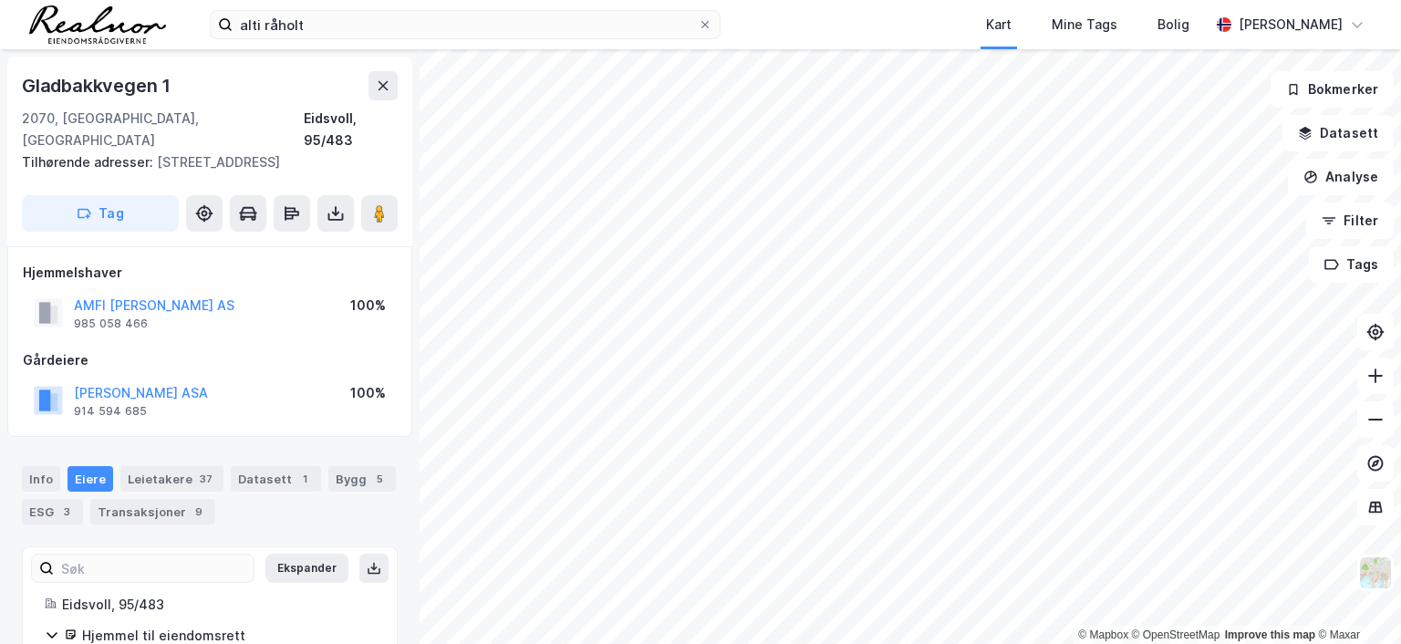
scroll to position [1, 0]
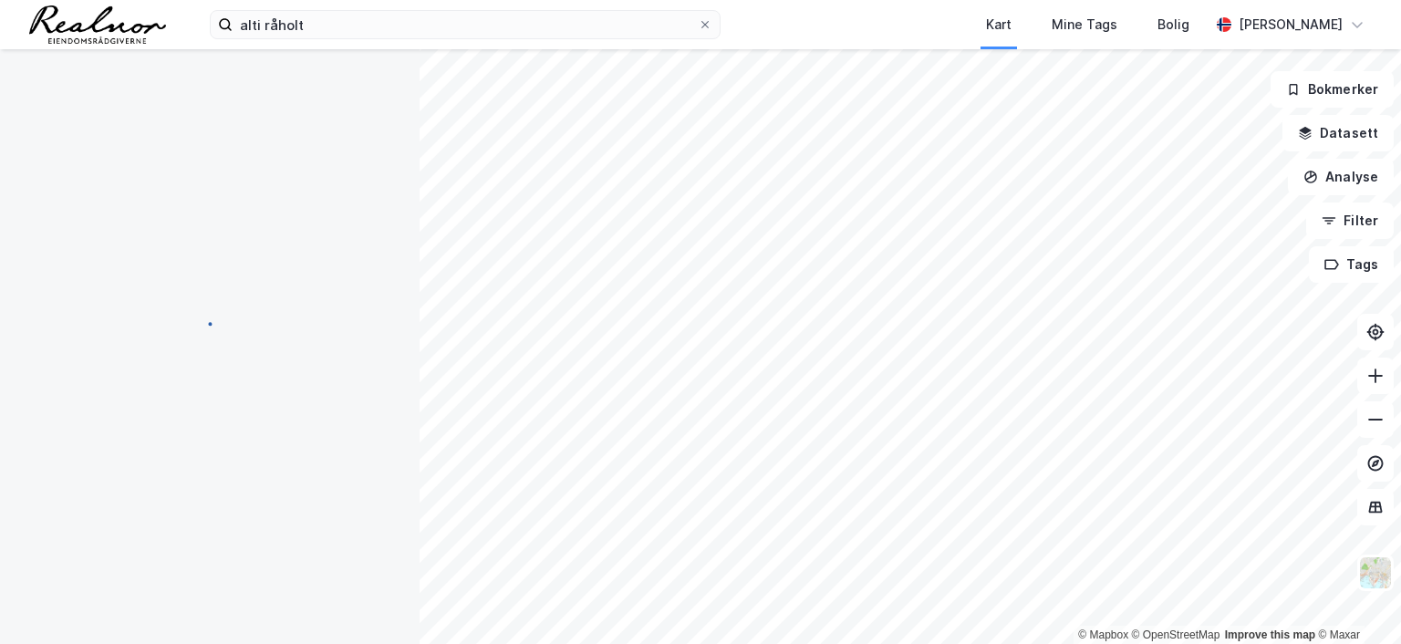
scroll to position [1, 0]
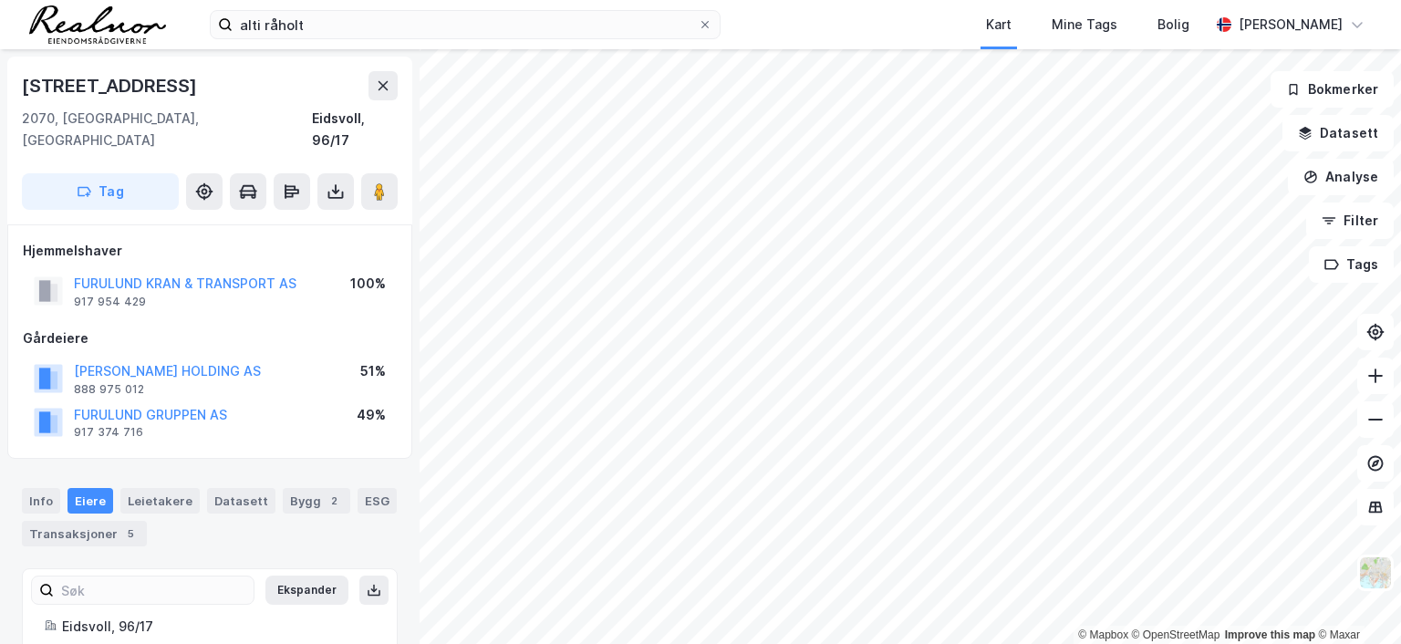
scroll to position [1, 0]
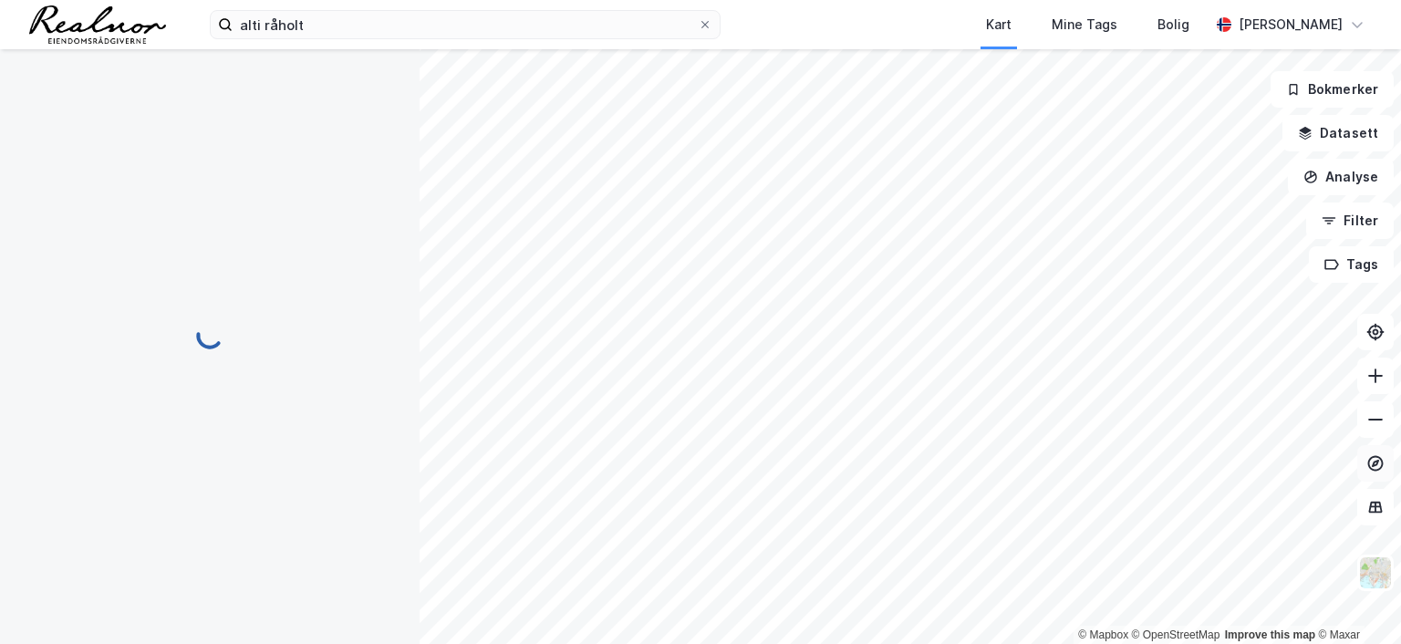
scroll to position [1, 0]
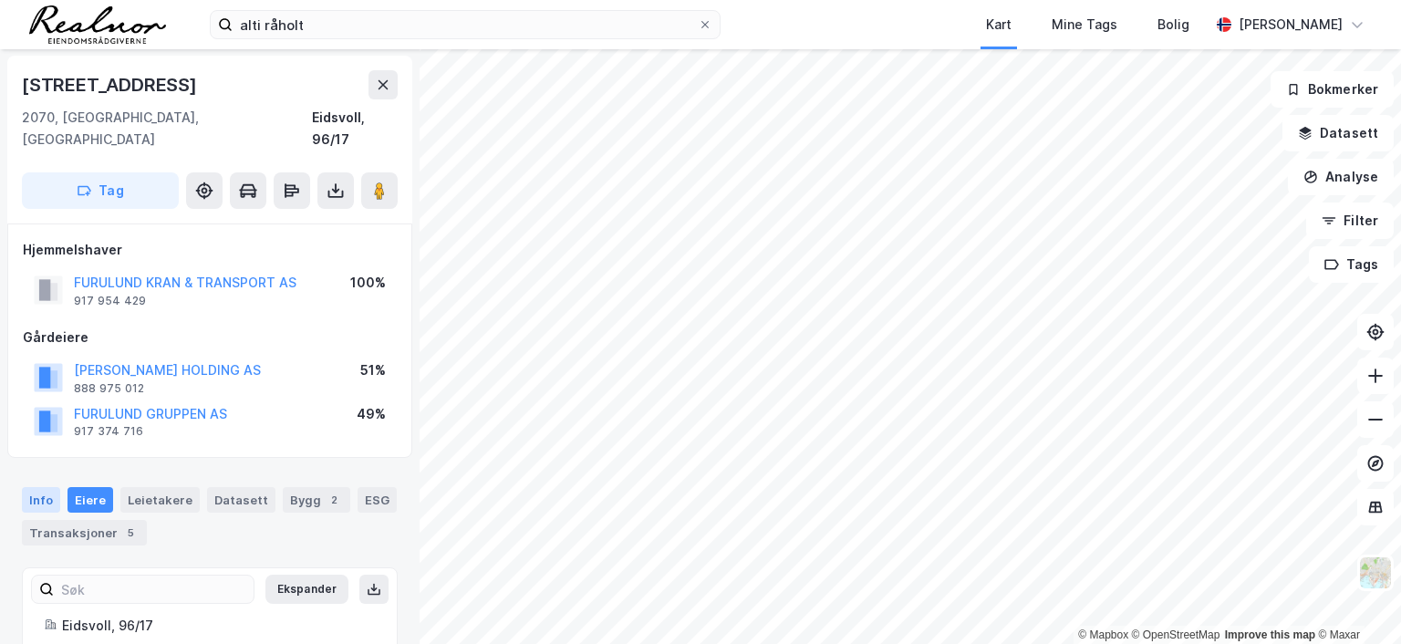
click at [45, 487] on div "Info" at bounding box center [41, 500] width 38 height 26
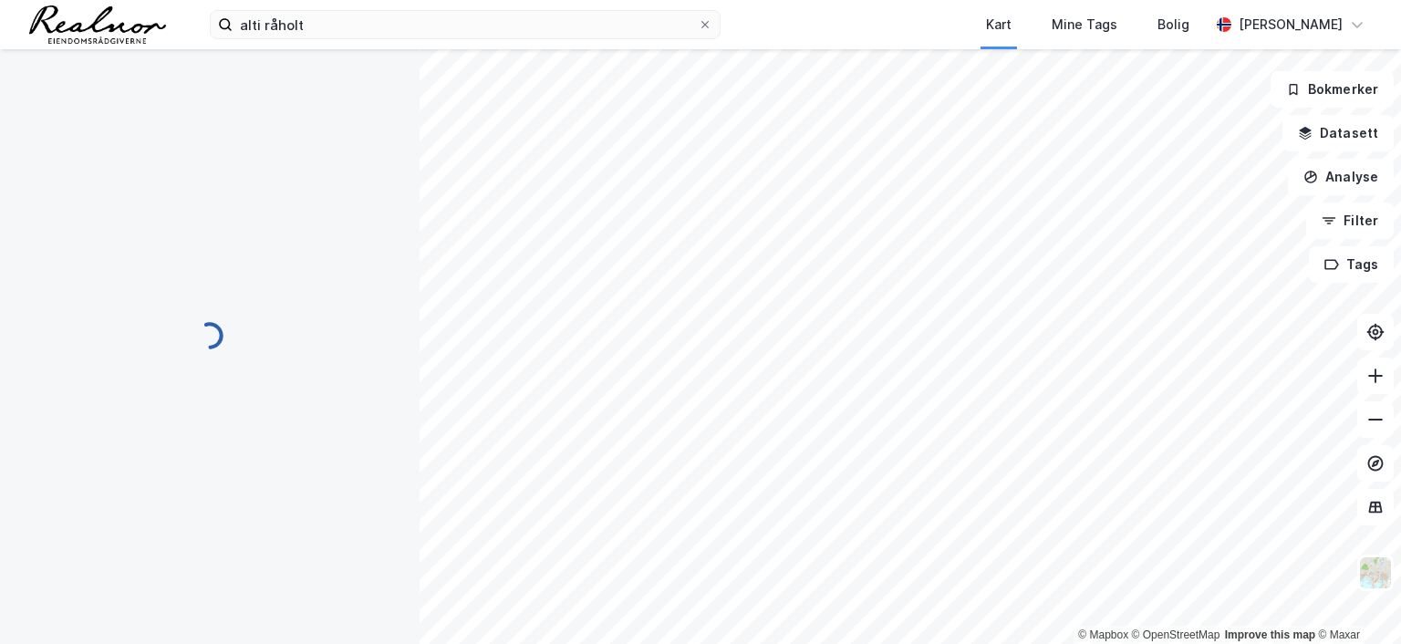
scroll to position [1, 0]
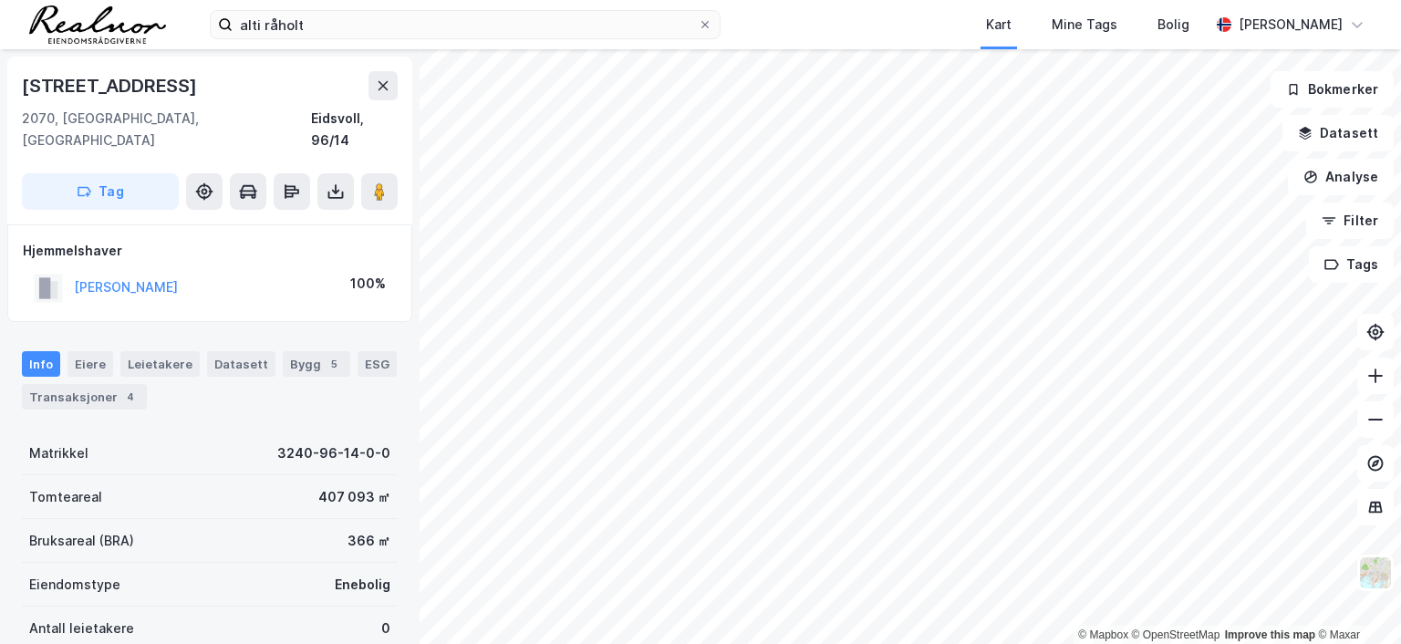
scroll to position [1, 0]
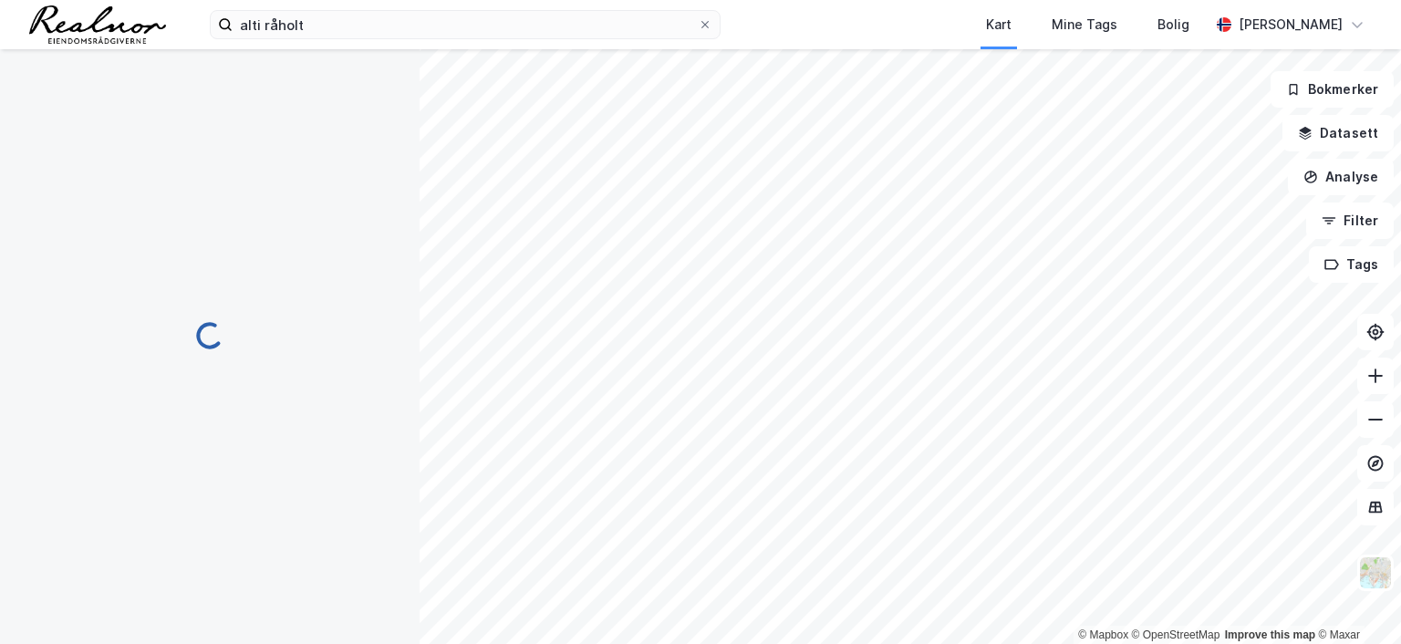
scroll to position [1, 0]
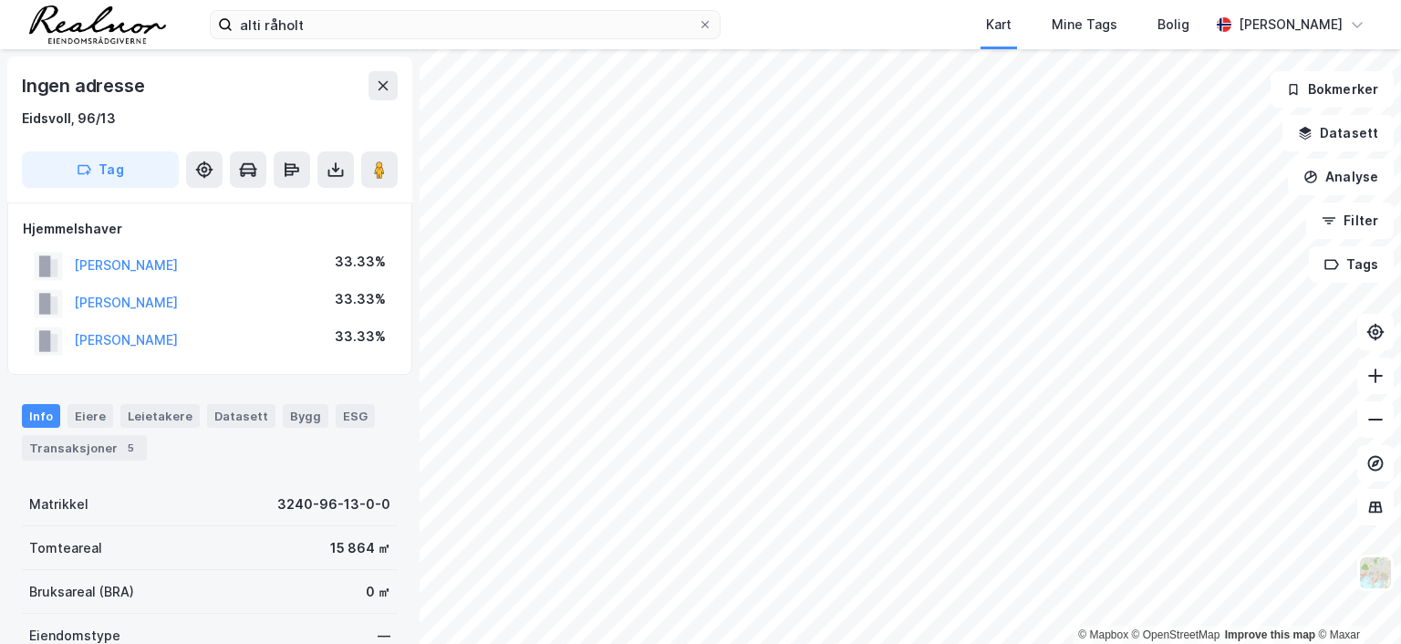
scroll to position [1, 0]
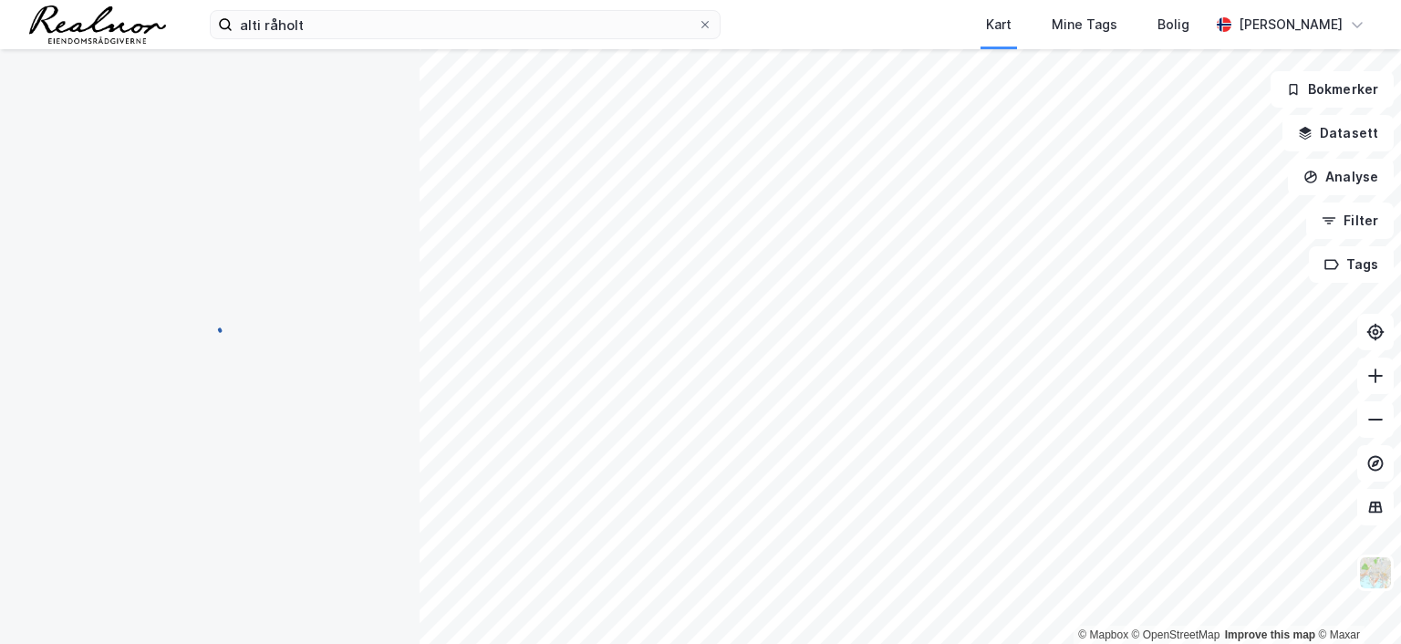
scroll to position [1, 0]
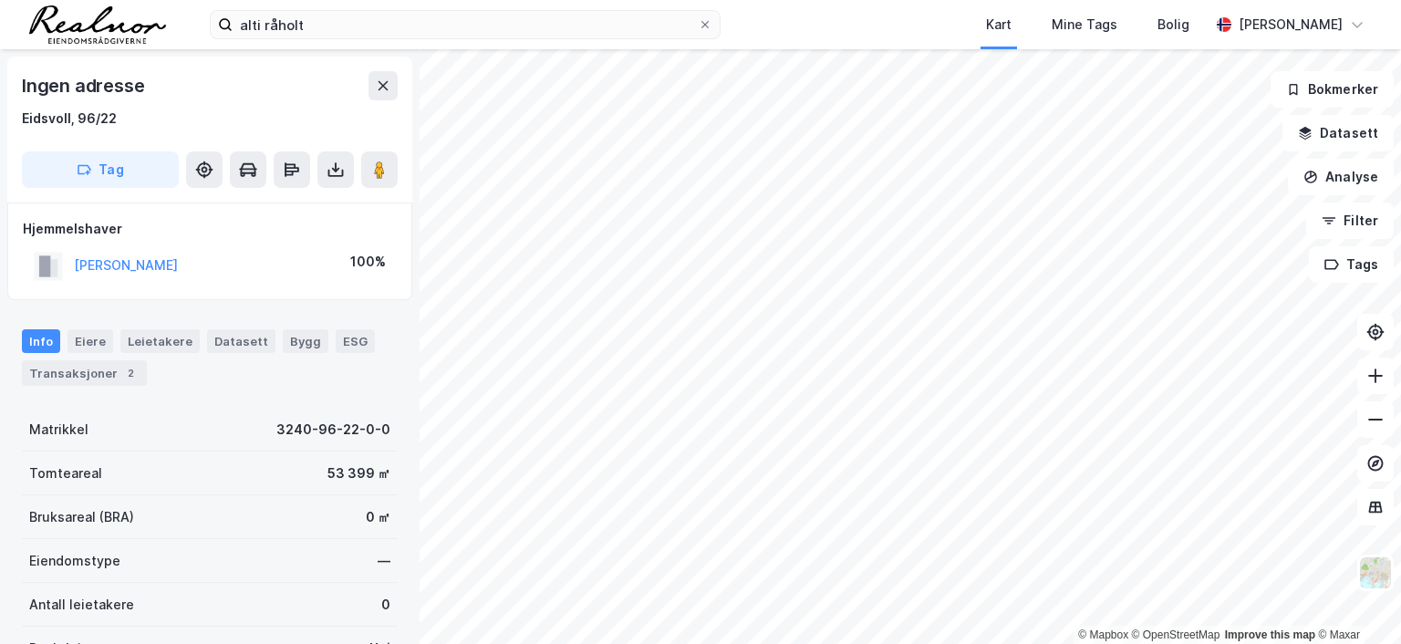
scroll to position [1, 0]
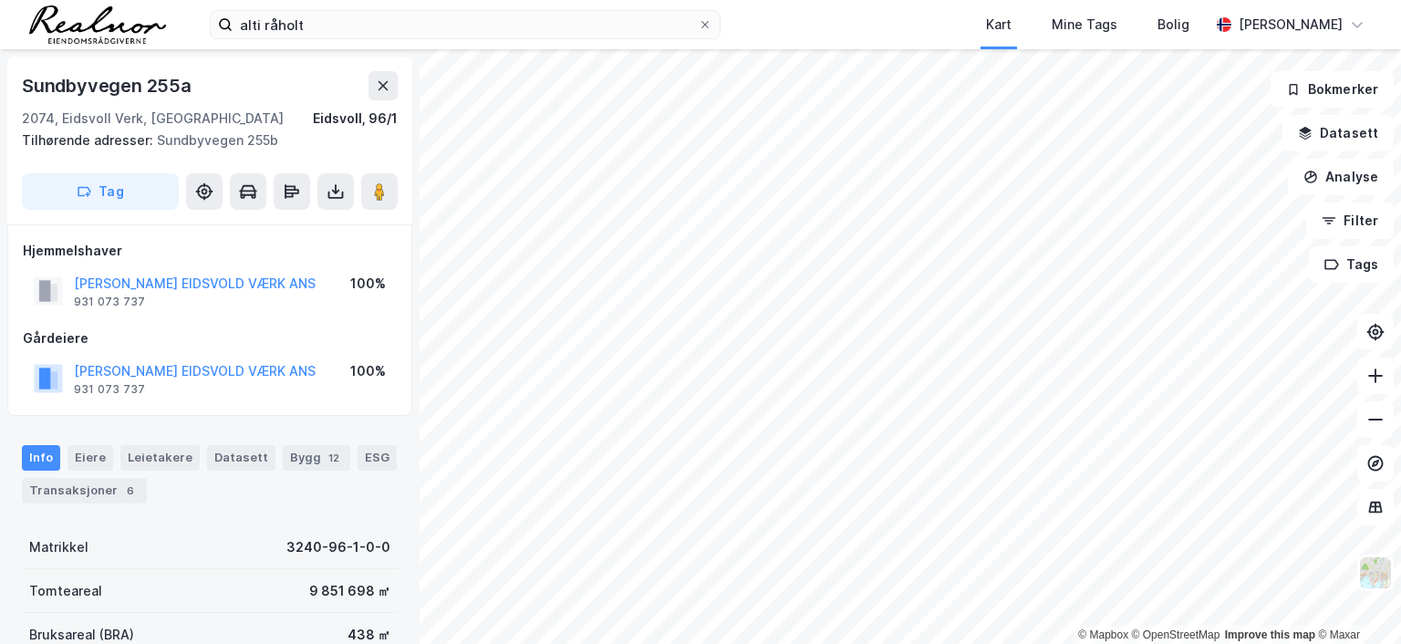
scroll to position [1, 0]
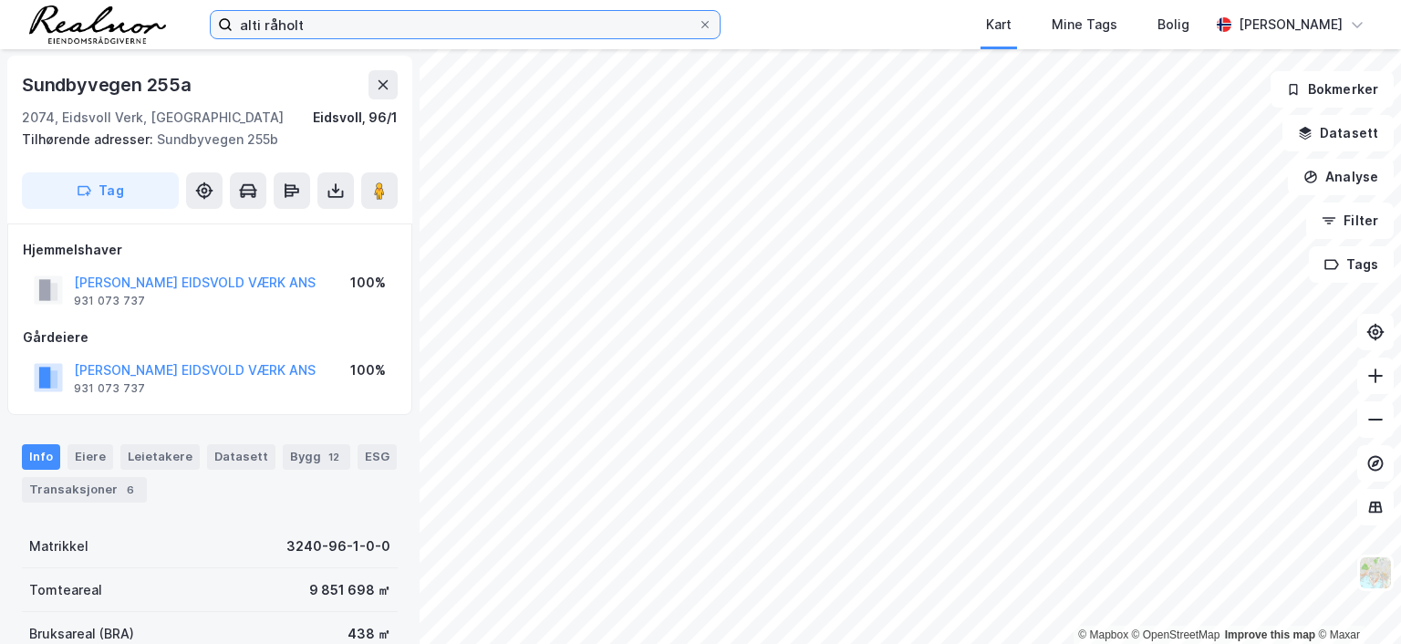
click at [355, 31] on input "alti råholt" at bounding box center [465, 24] width 465 height 27
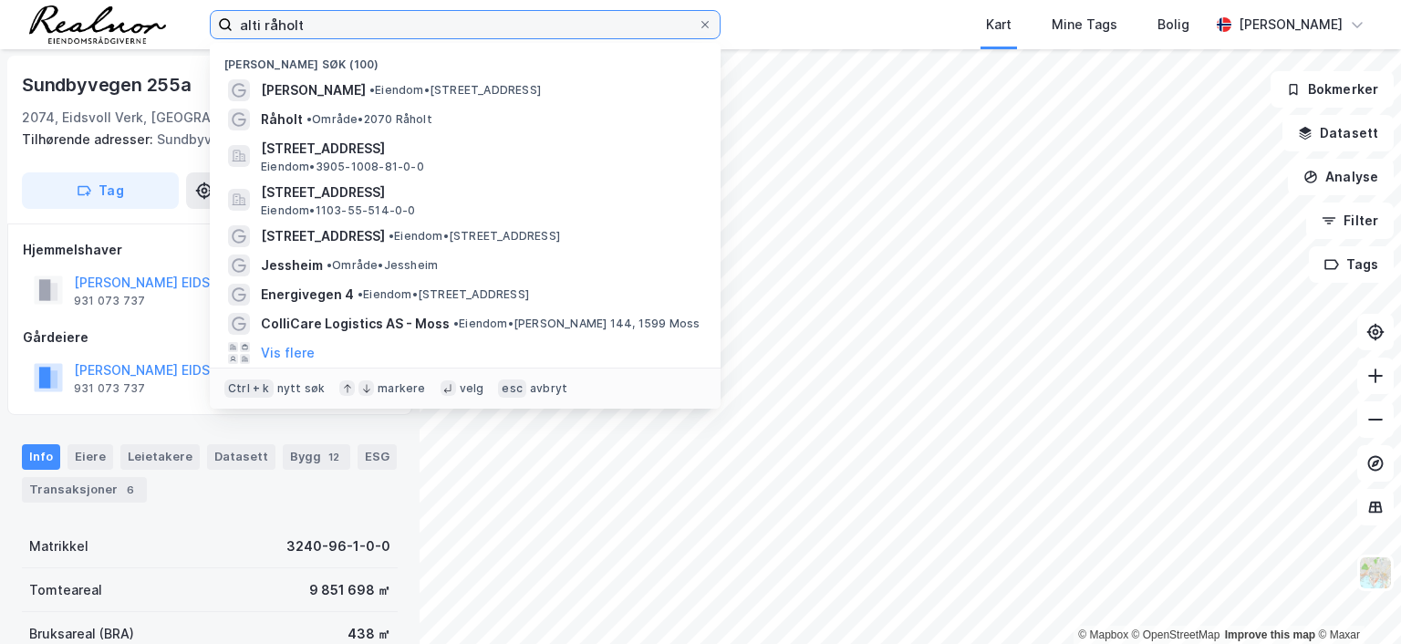
drag, startPoint x: 355, startPoint y: 27, endPoint x: 109, endPoint y: 17, distance: 245.6
click at [109, 17] on div "alti råholt Nylige søk (100) [PERSON_NAME] • Eiendom • [STREET_ADDRESS] • Områd…" at bounding box center [700, 24] width 1401 height 49
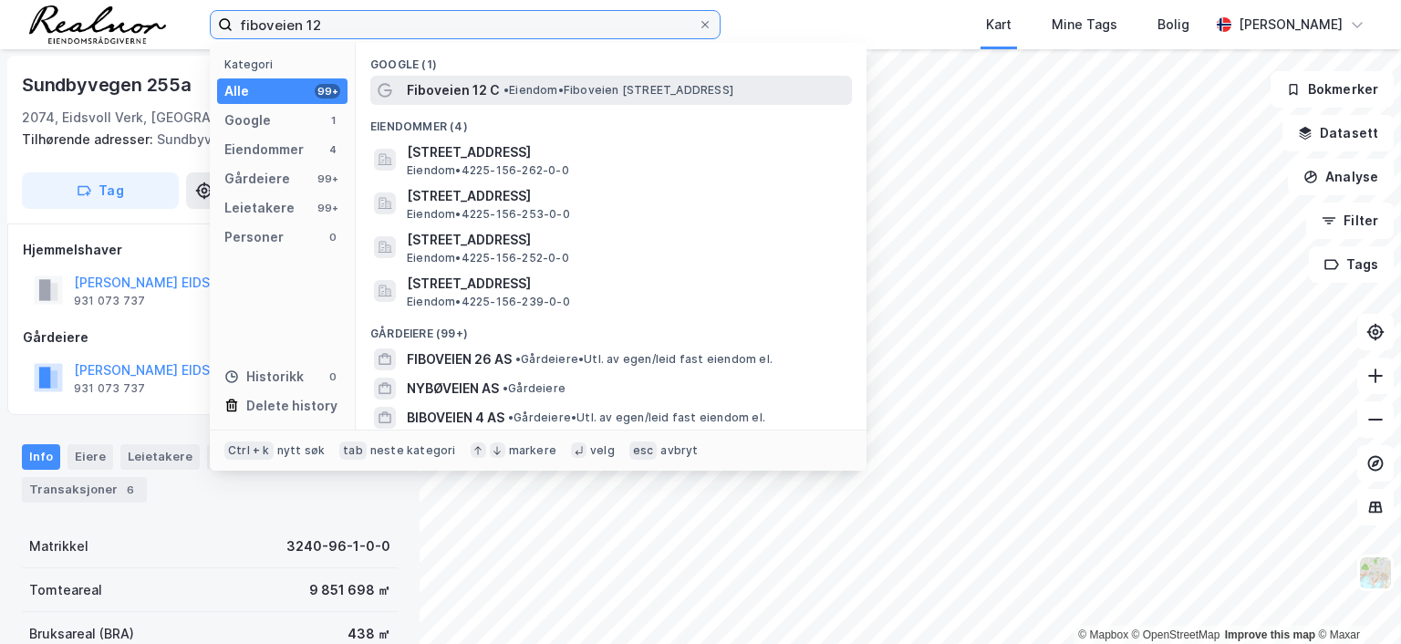
type input "fiboveien 12"
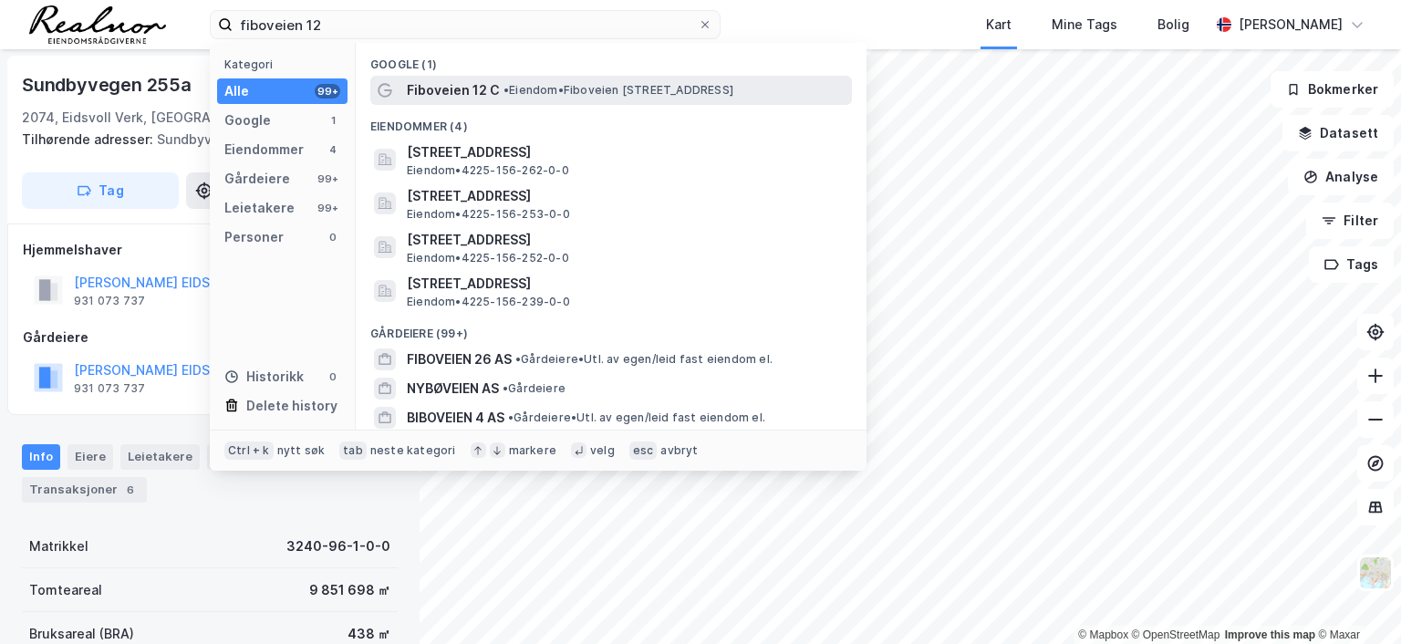
click at [539, 93] on span "• Eiendom • [STREET_ADDRESS]" at bounding box center [619, 90] width 230 height 15
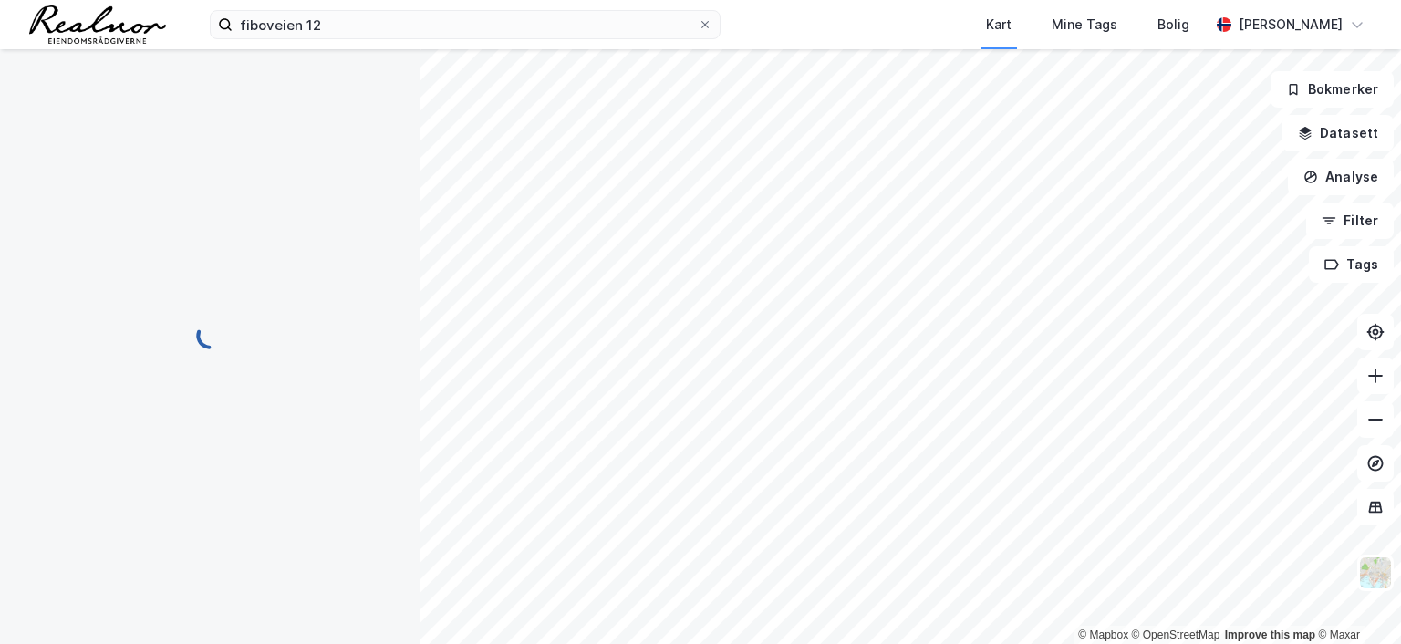
scroll to position [1, 0]
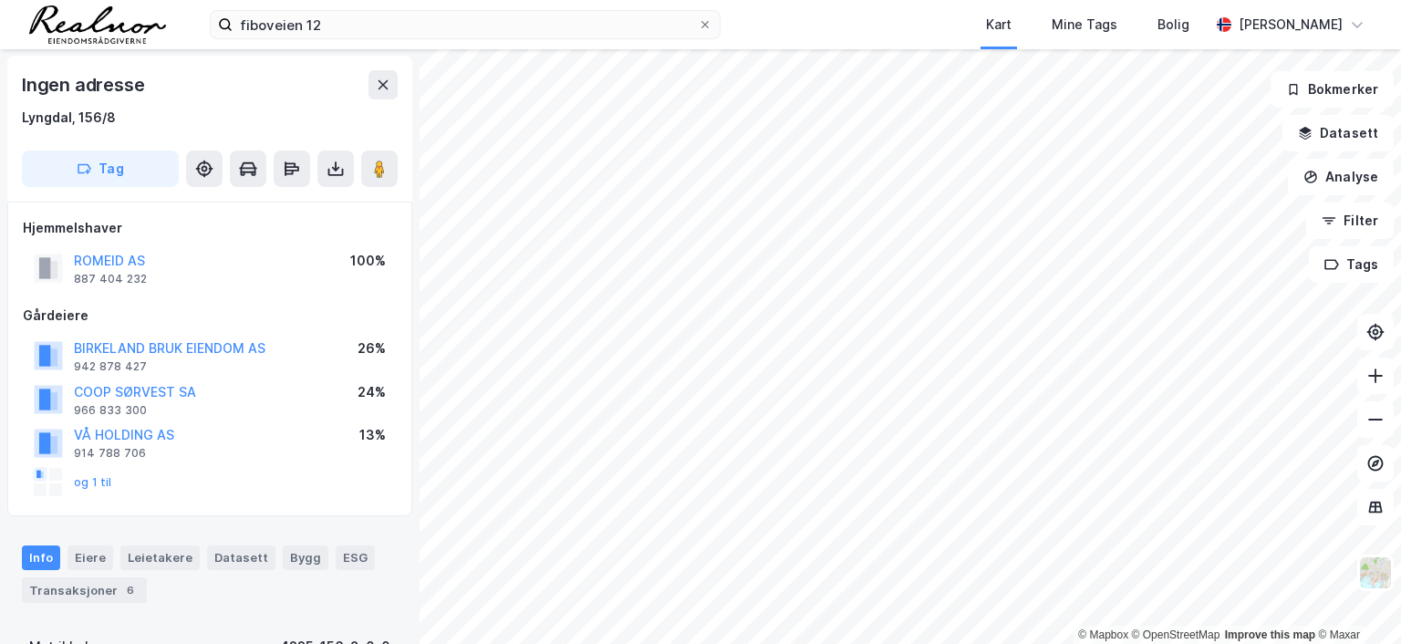
scroll to position [1, 0]
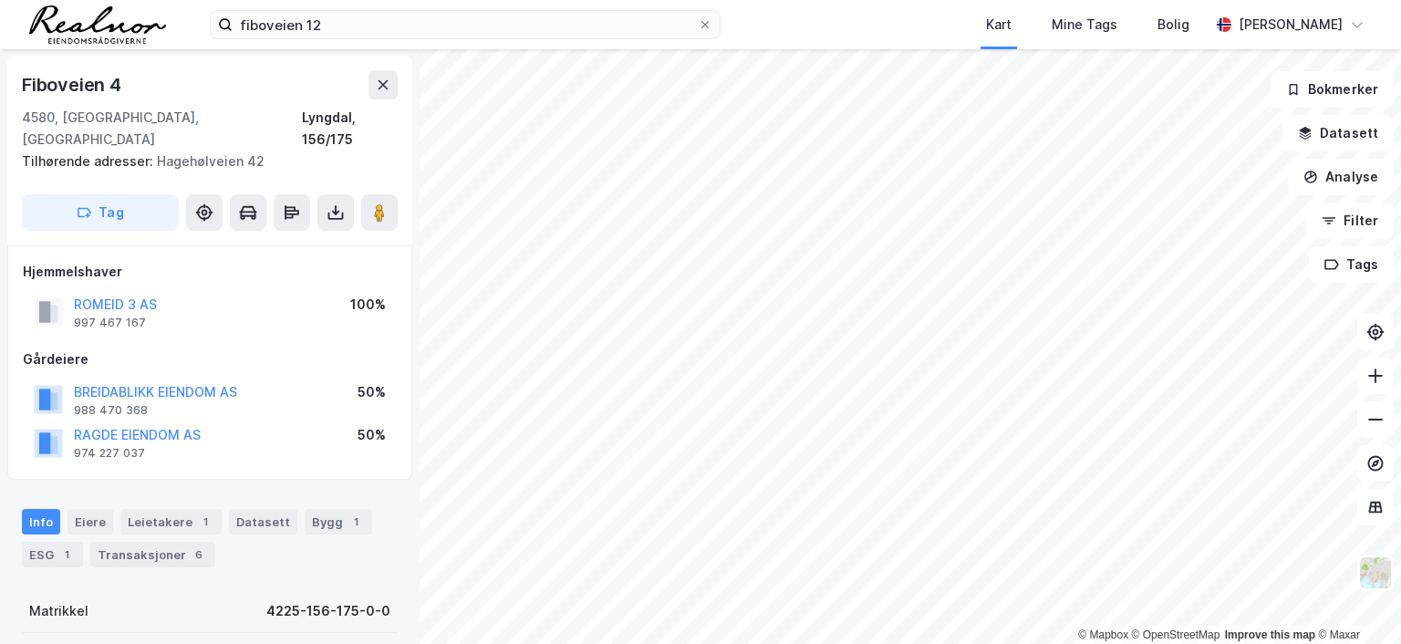
scroll to position [1, 0]
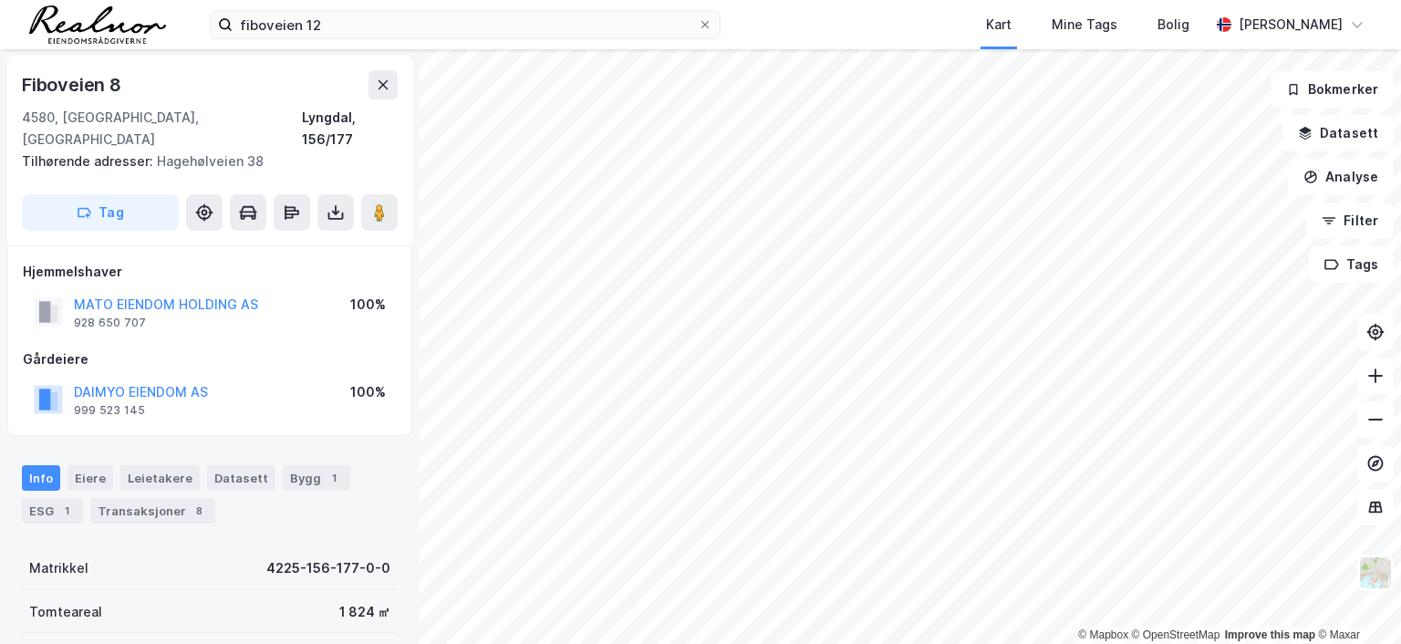
scroll to position [1, 0]
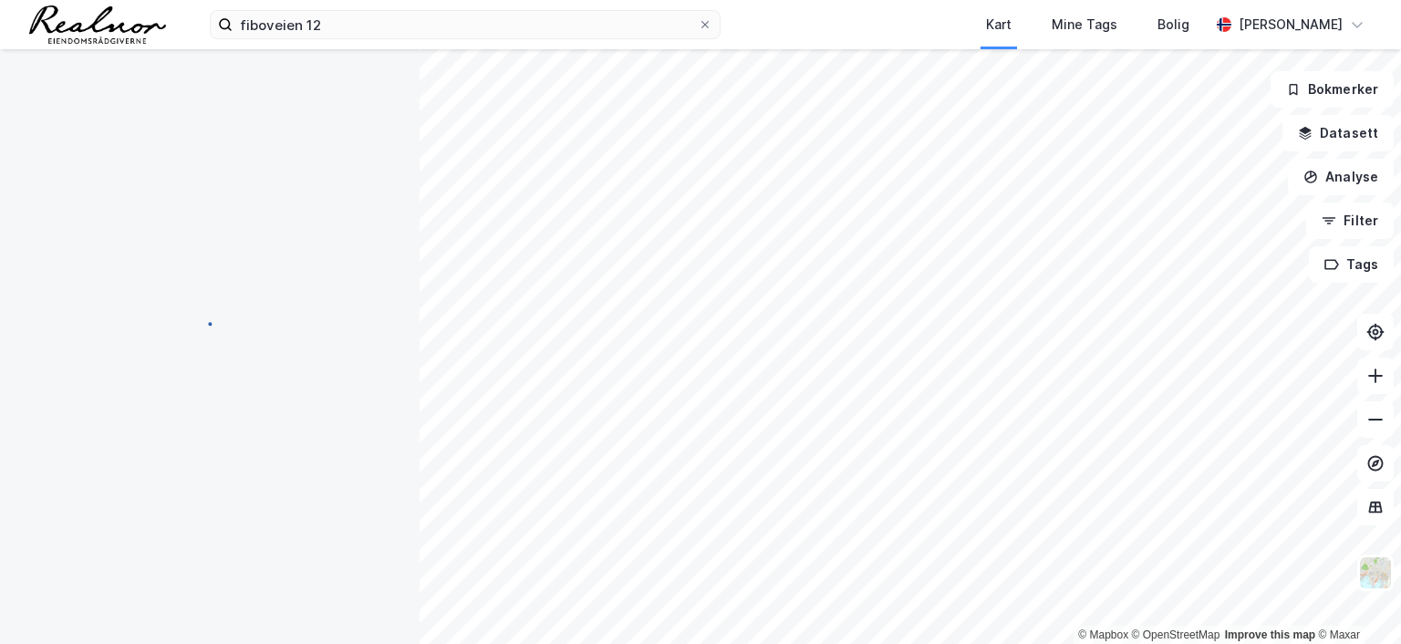
scroll to position [1, 0]
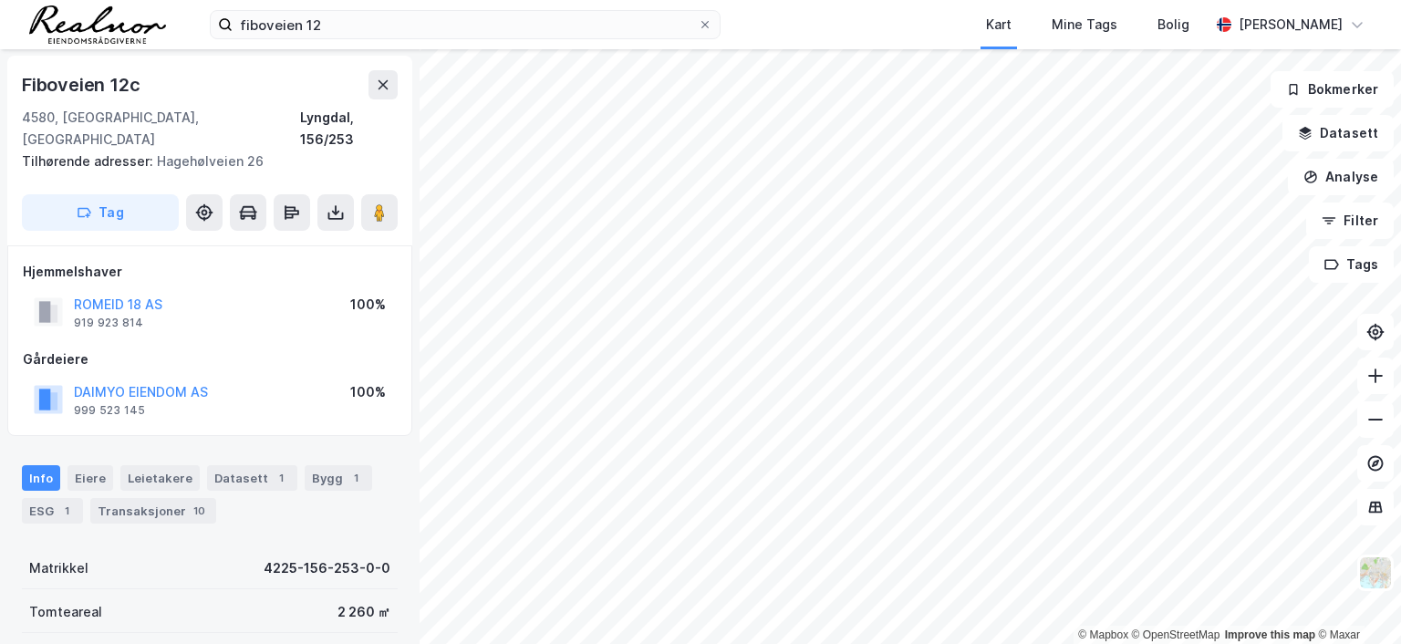
scroll to position [1, 0]
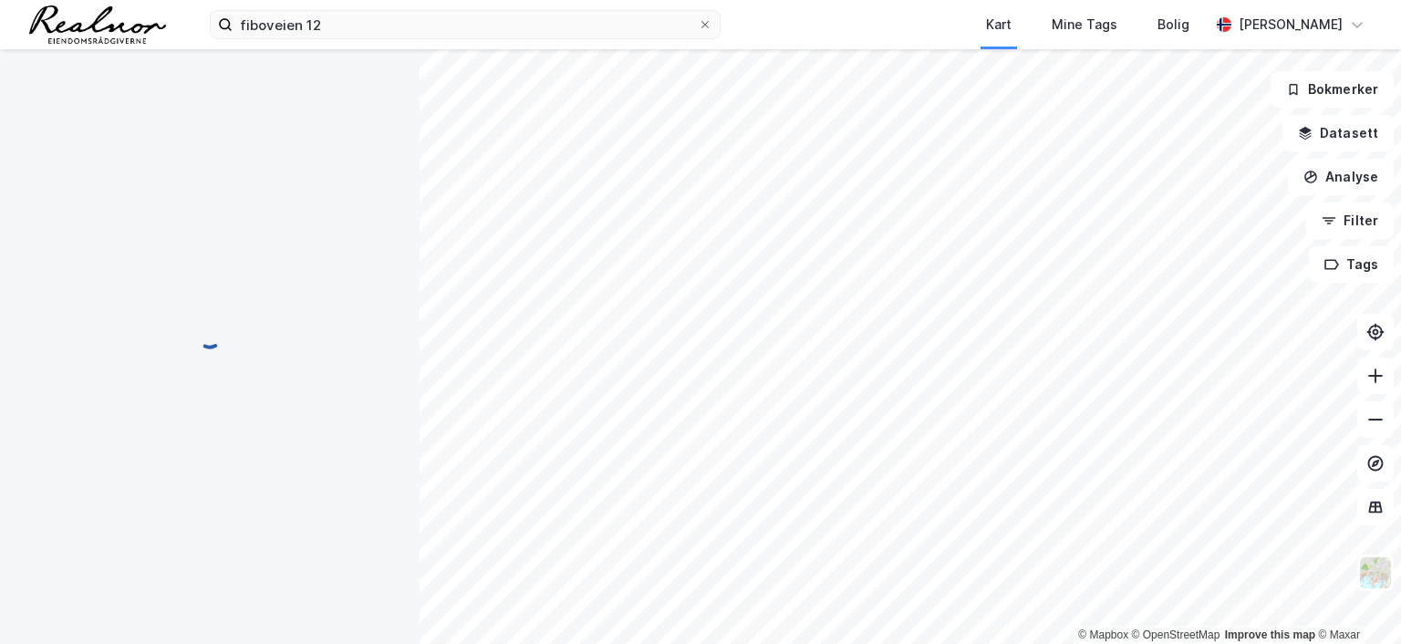
scroll to position [1, 0]
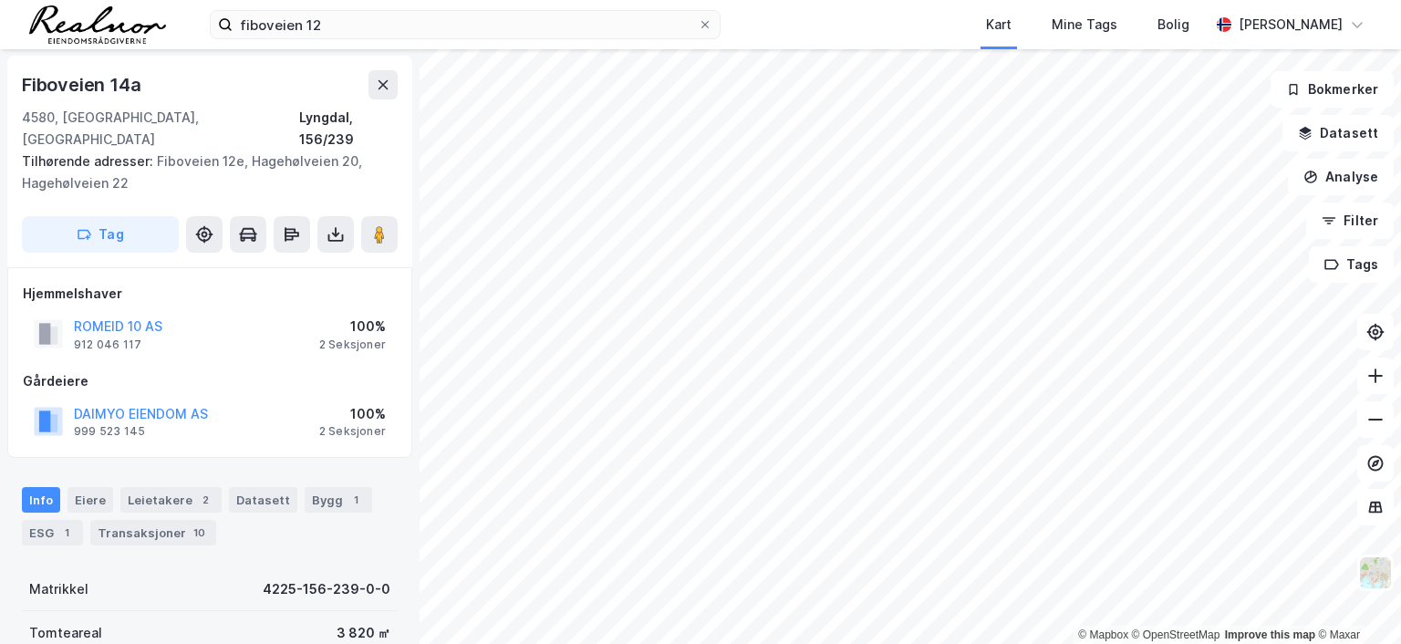
scroll to position [1, 0]
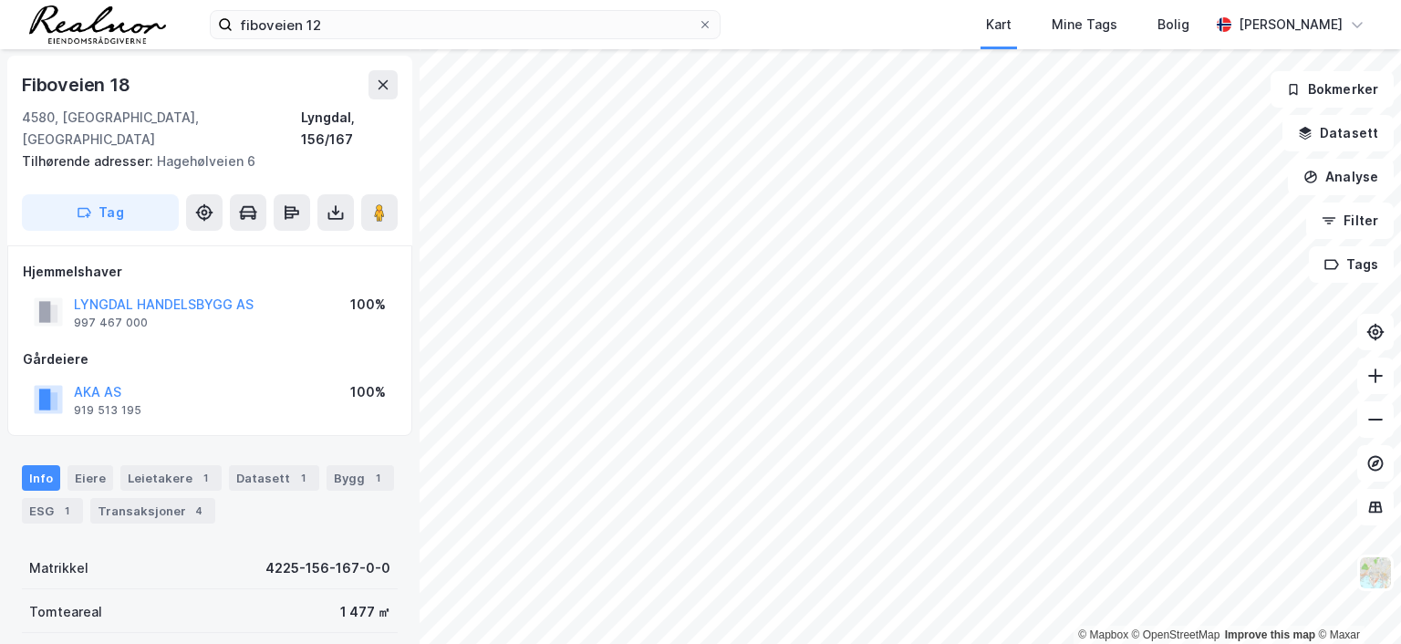
scroll to position [1, 0]
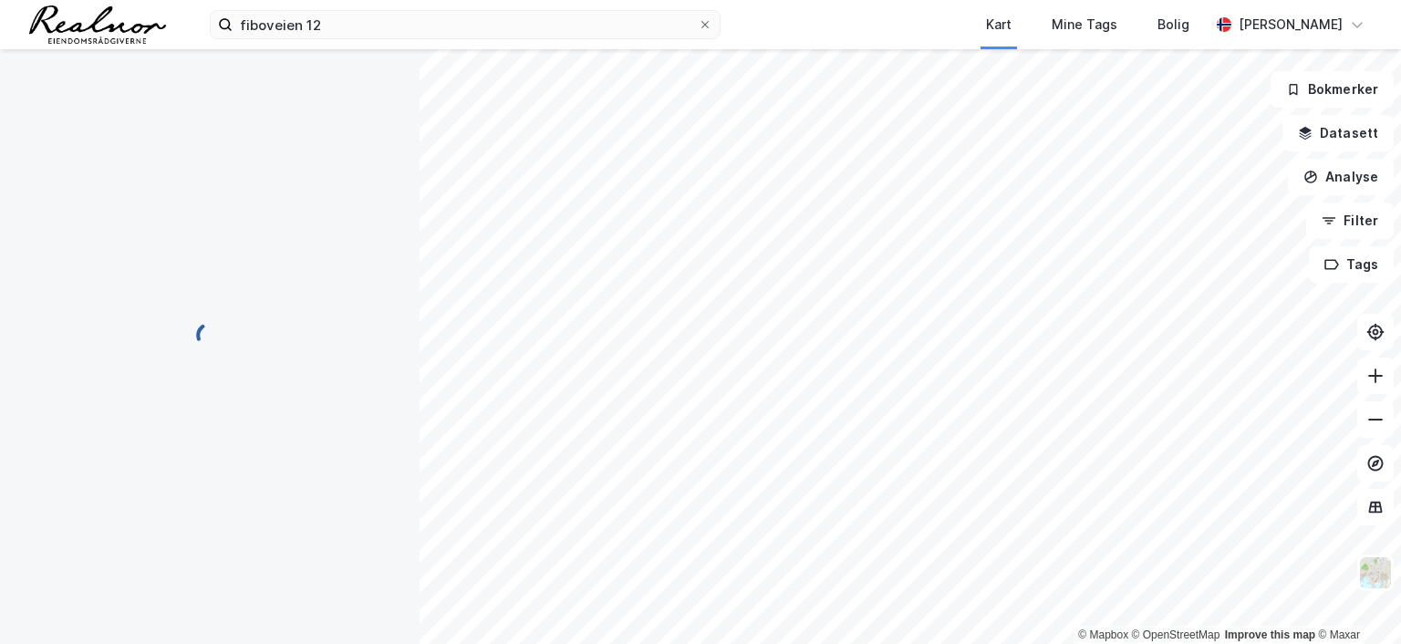
scroll to position [1, 0]
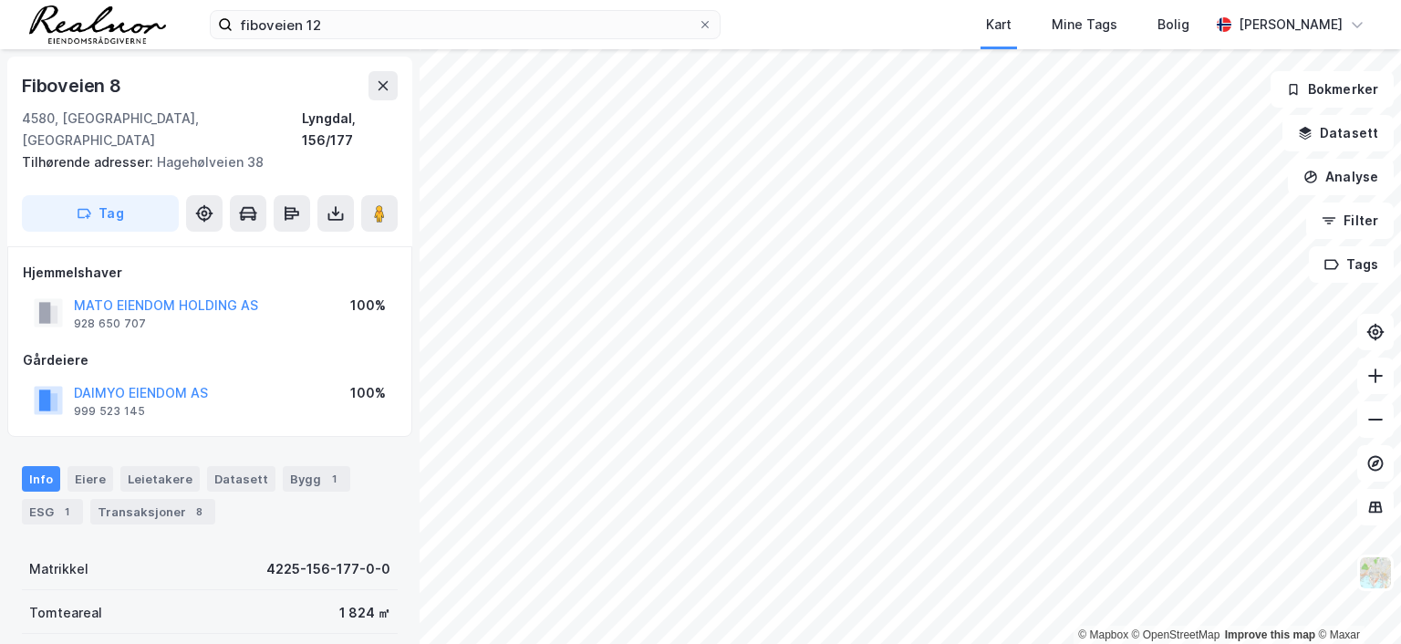
scroll to position [1, 0]
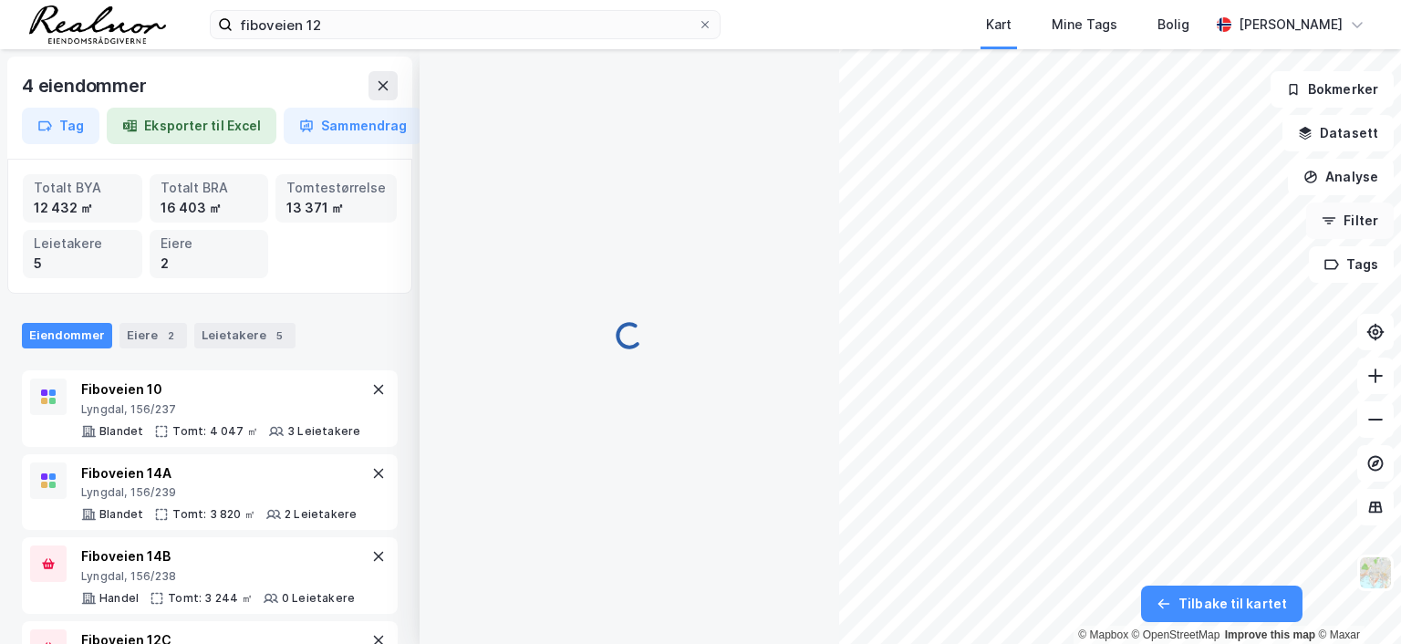
scroll to position [1, 0]
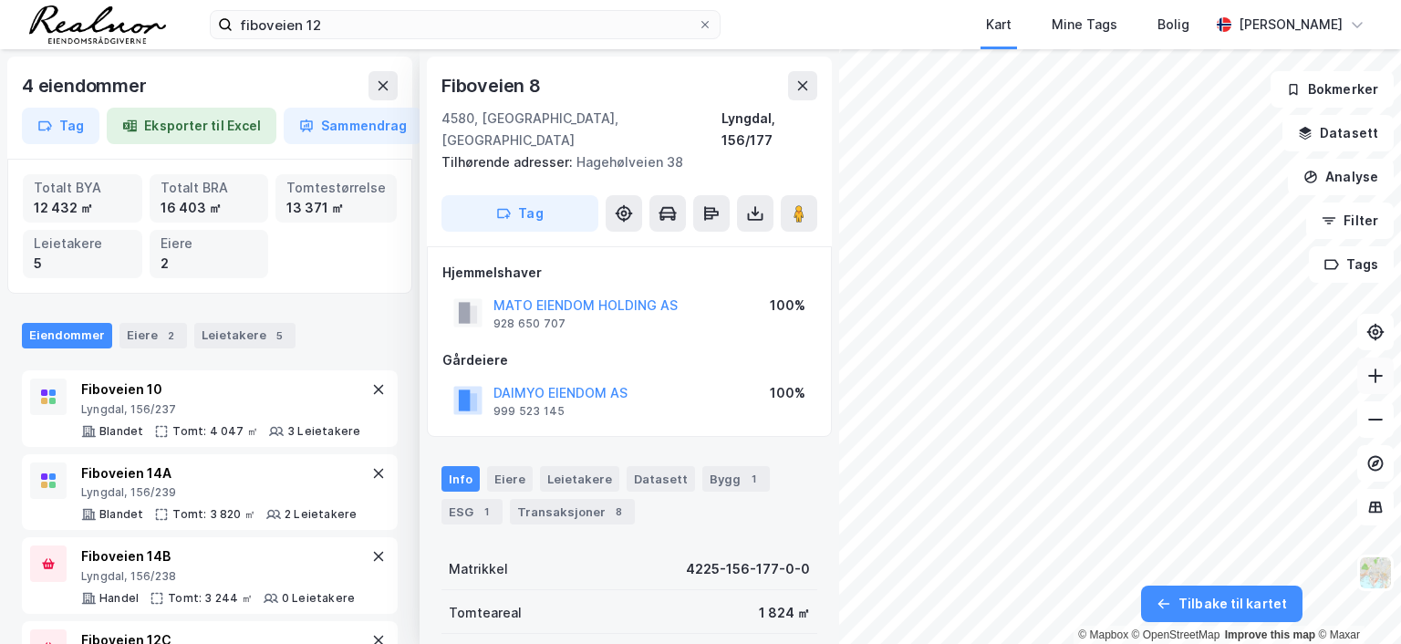
scroll to position [1, 0]
click at [799, 86] on icon at bounding box center [803, 85] width 15 height 15
click at [803, 87] on icon at bounding box center [803, 85] width 15 height 15
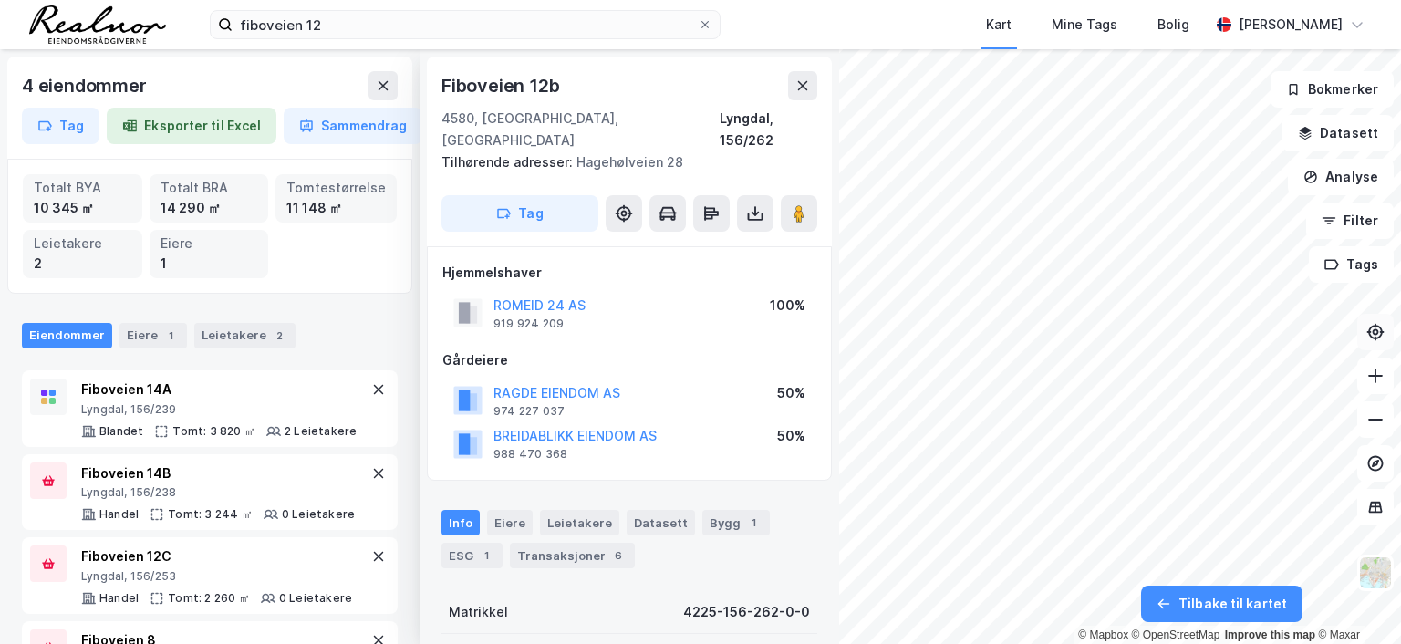
scroll to position [1, 0]
click at [805, 87] on icon at bounding box center [803, 84] width 10 height 9
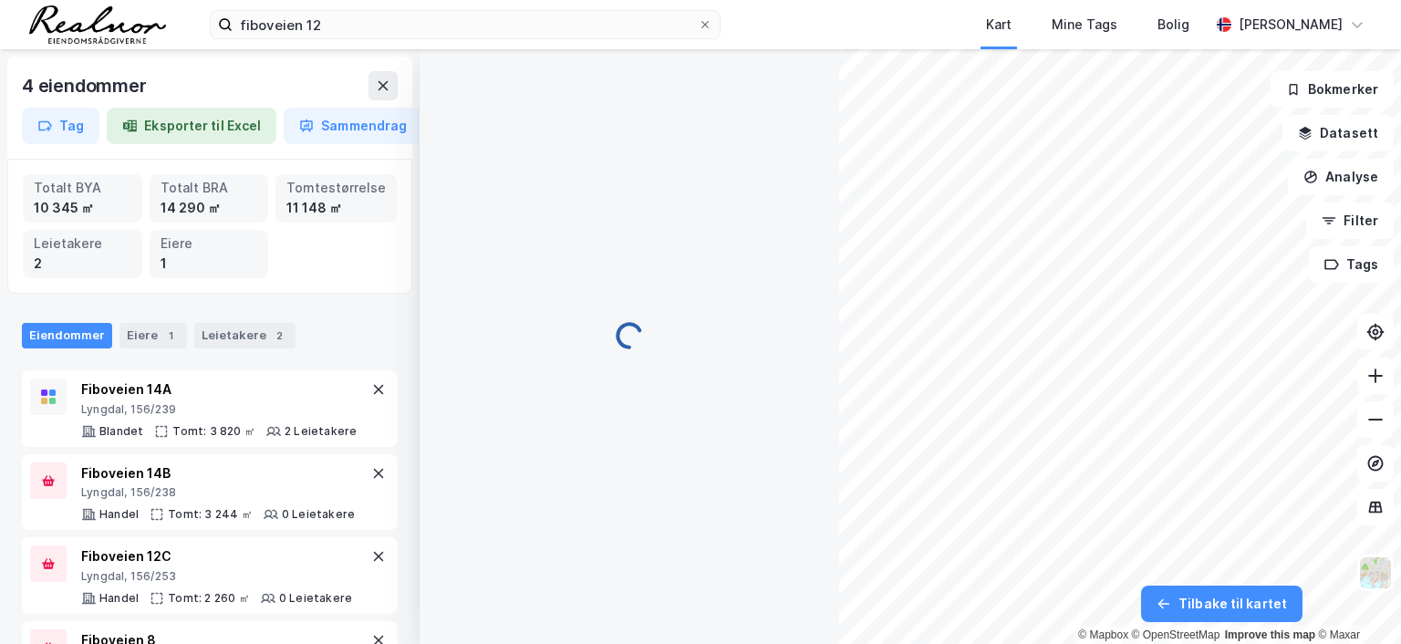
scroll to position [0, 0]
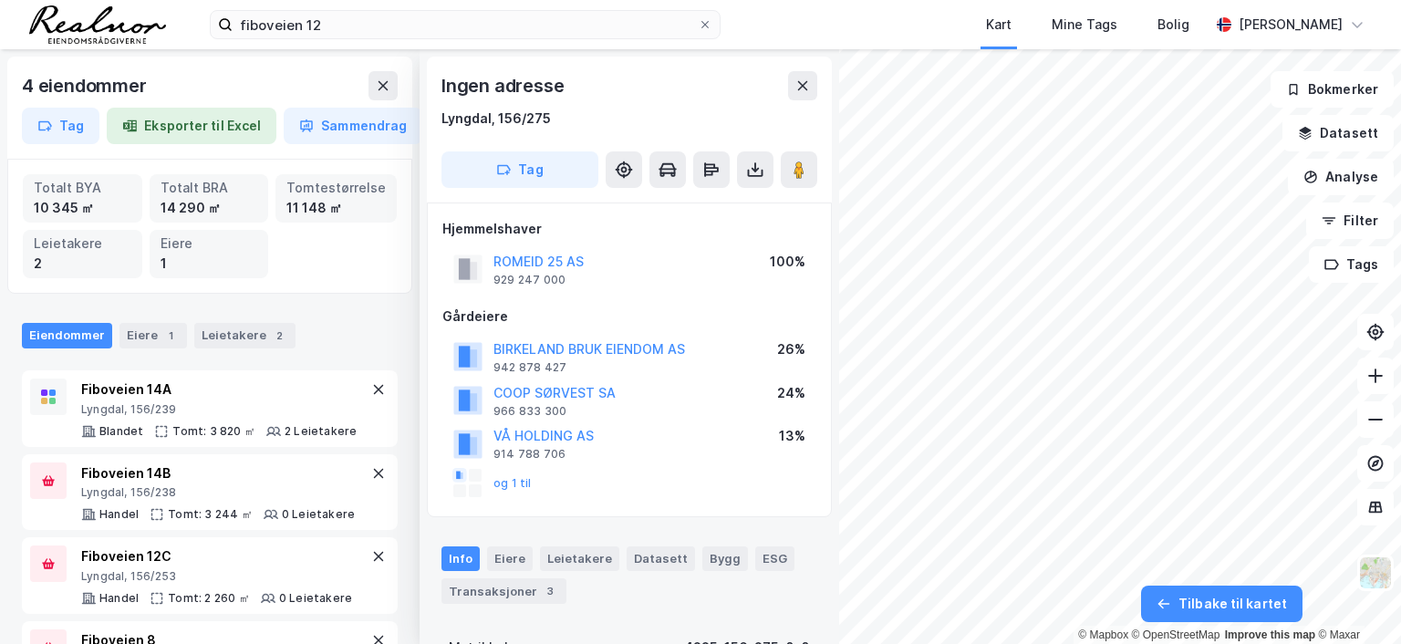
scroll to position [1, 0]
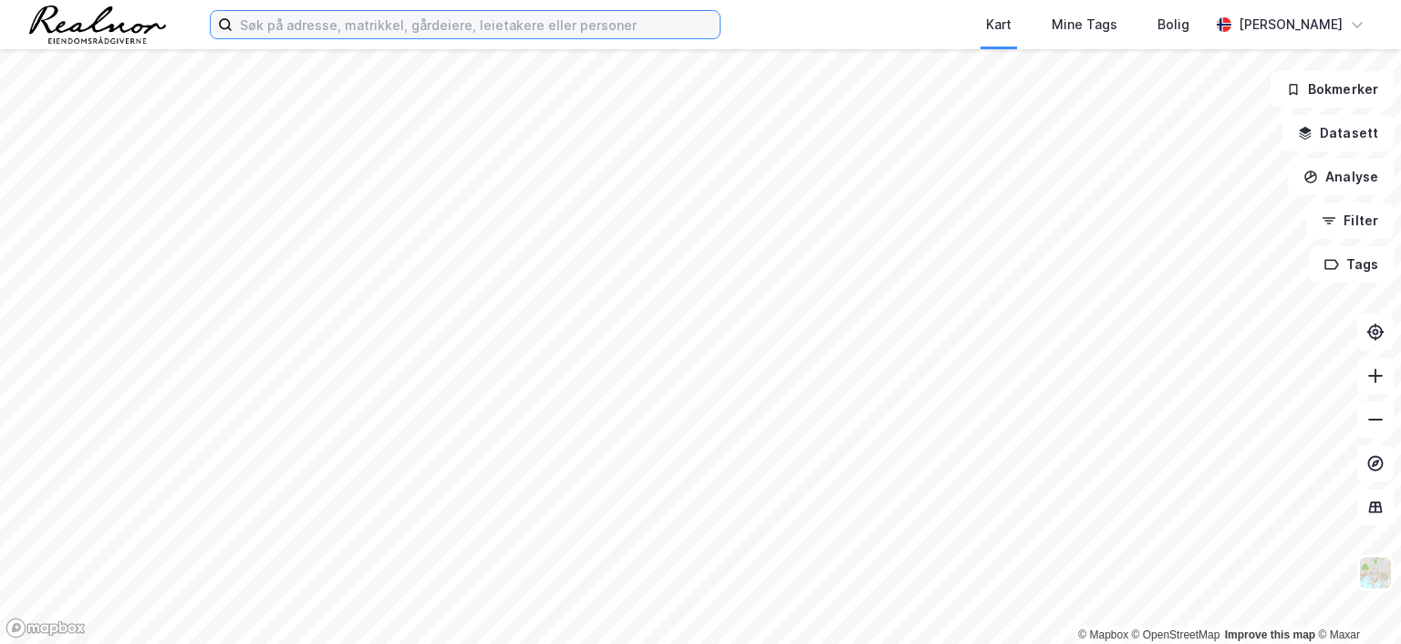
click at [375, 23] on input at bounding box center [476, 24] width 487 height 27
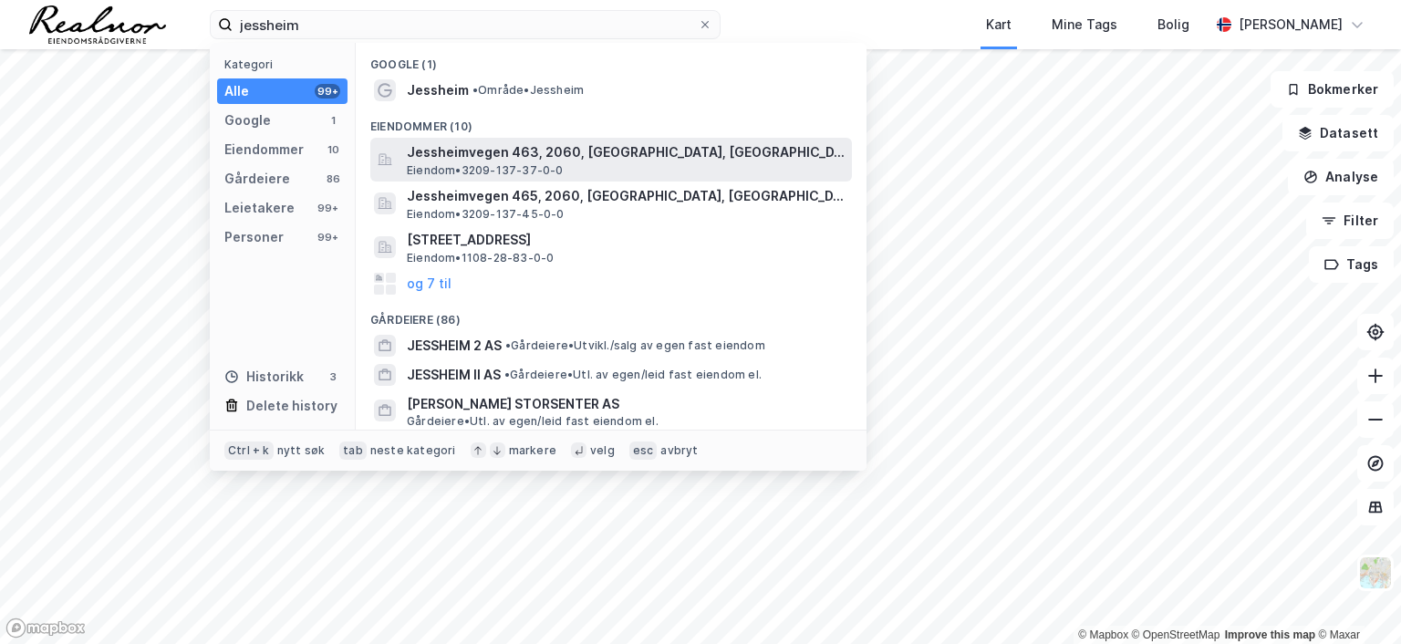
click at [508, 149] on span "Jessheimvegen 463, 2060, GARDERMOEN, ULLENSAKER" at bounding box center [626, 152] width 438 height 22
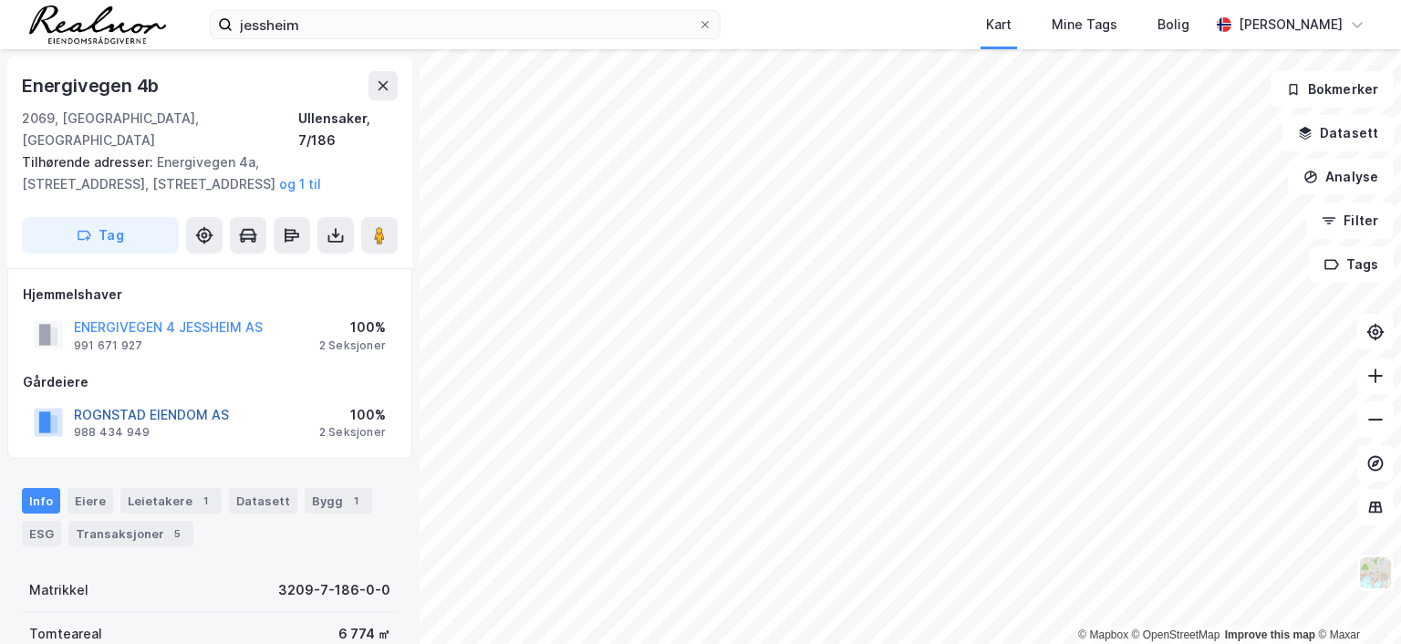
click at [0, 0] on button "ROGNSTAD EIENDOM AS" at bounding box center [0, 0] width 0 height 0
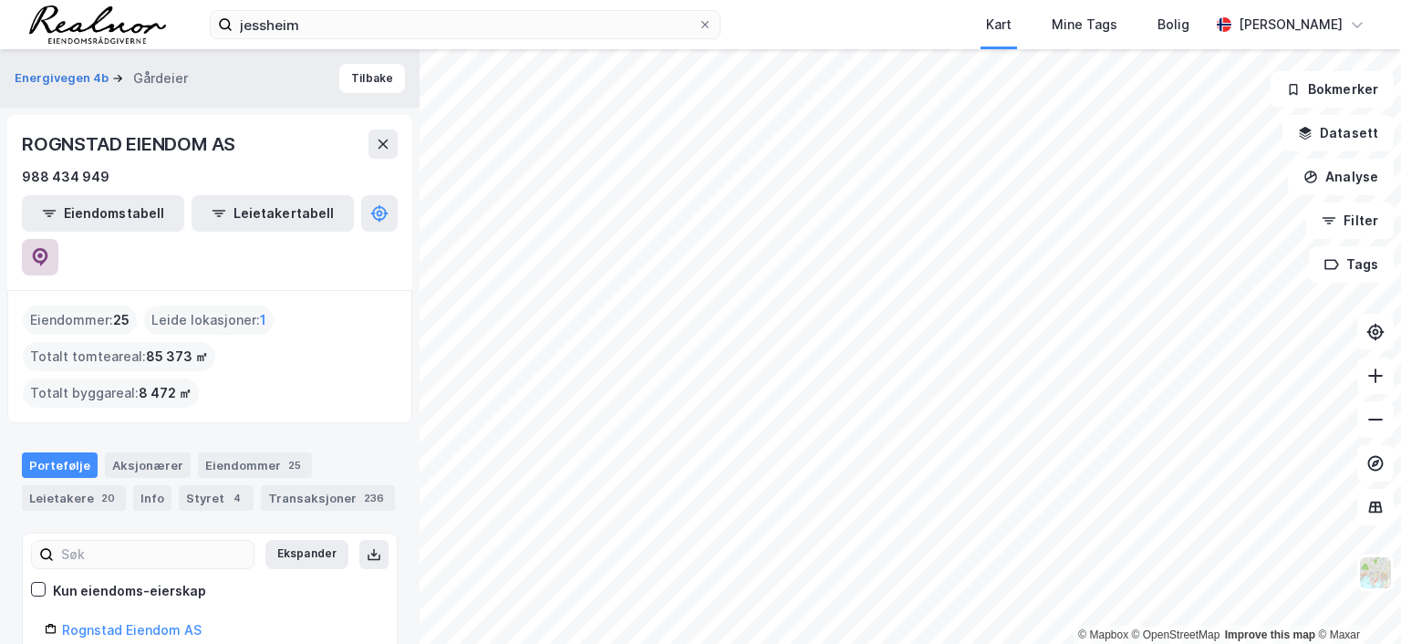
click at [49, 248] on icon at bounding box center [40, 257] width 18 height 18
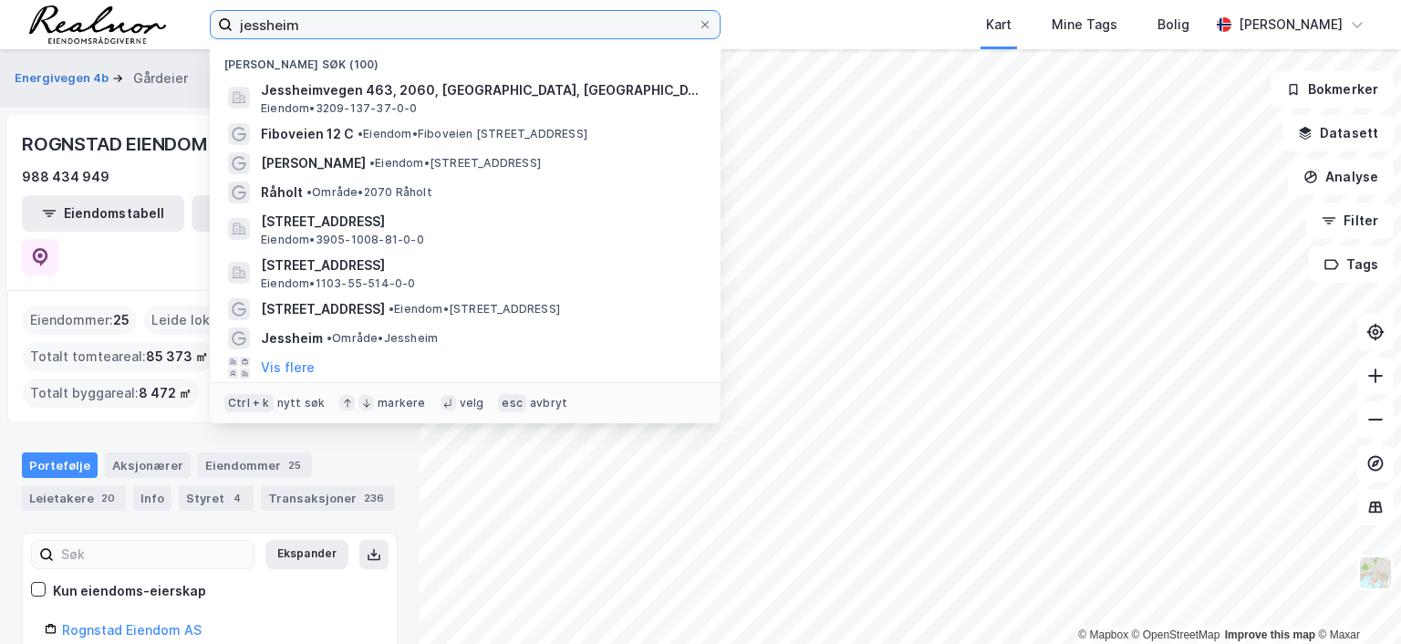
click at [328, 26] on input "jessheim" at bounding box center [465, 24] width 465 height 27
drag, startPoint x: 325, startPoint y: 27, endPoint x: 130, endPoint y: 27, distance: 194.3
click at [130, 27] on div "jessheim Nylige søk (100) Jessheimvegen 463, 2060, GARDERMOEN, ULLENSAKER Eiend…" at bounding box center [700, 24] width 1401 height 49
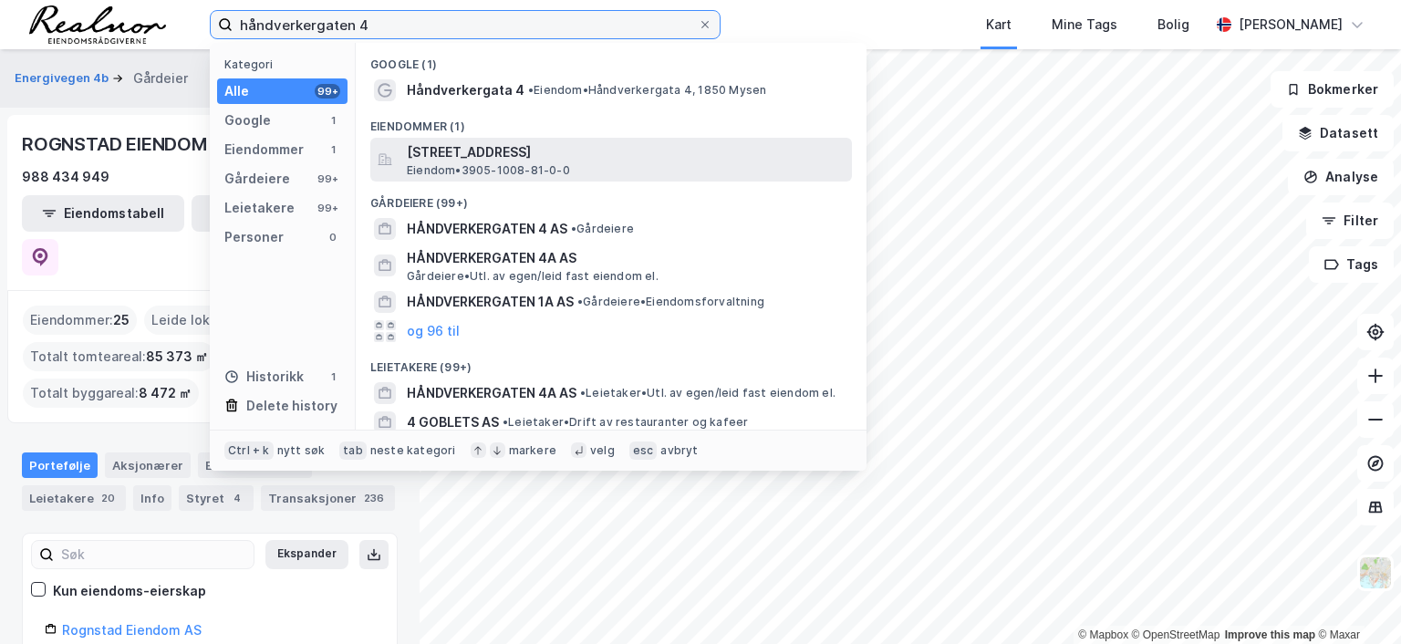
type input "håndverkergaten 4"
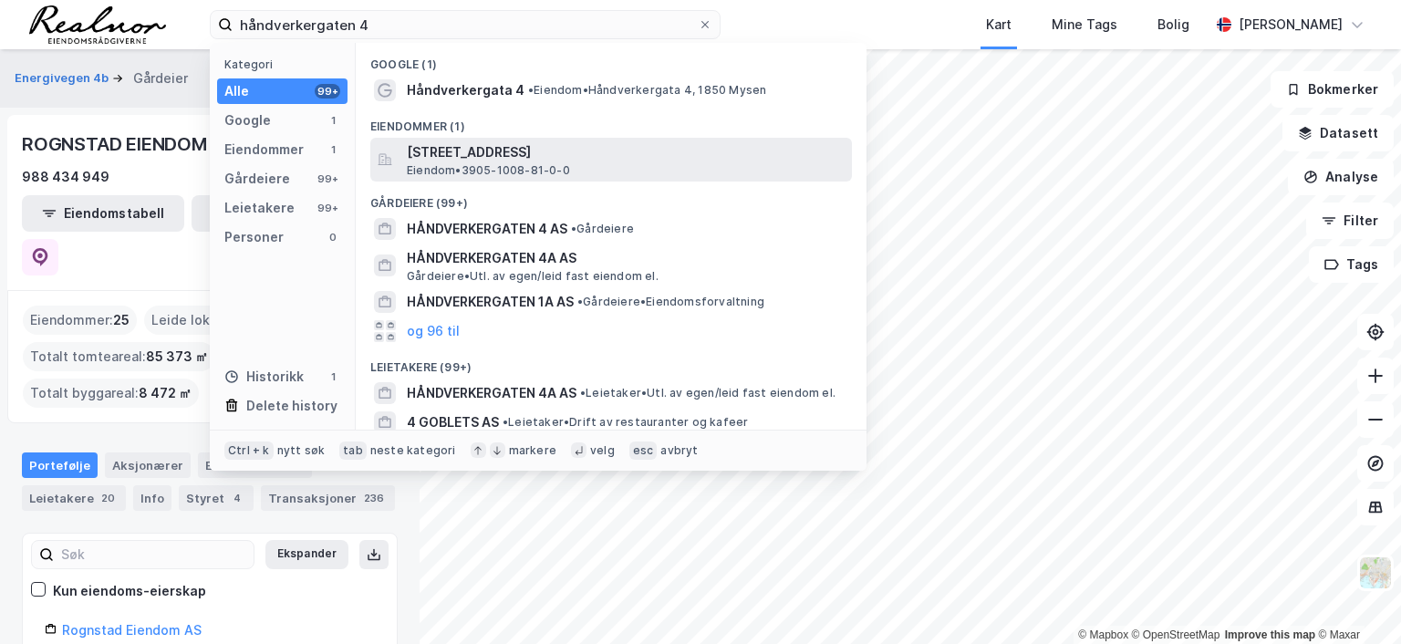
click at [599, 147] on span "[STREET_ADDRESS]" at bounding box center [626, 152] width 438 height 22
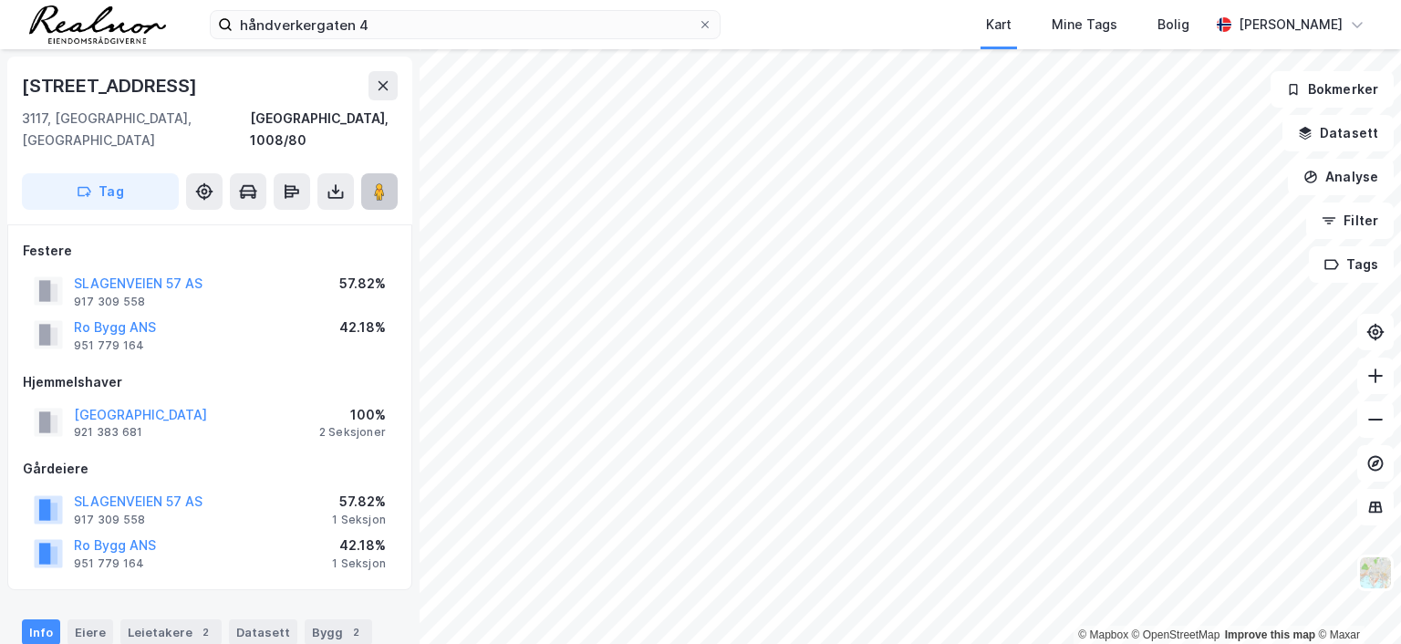
click at [386, 182] on icon at bounding box center [379, 191] width 18 height 18
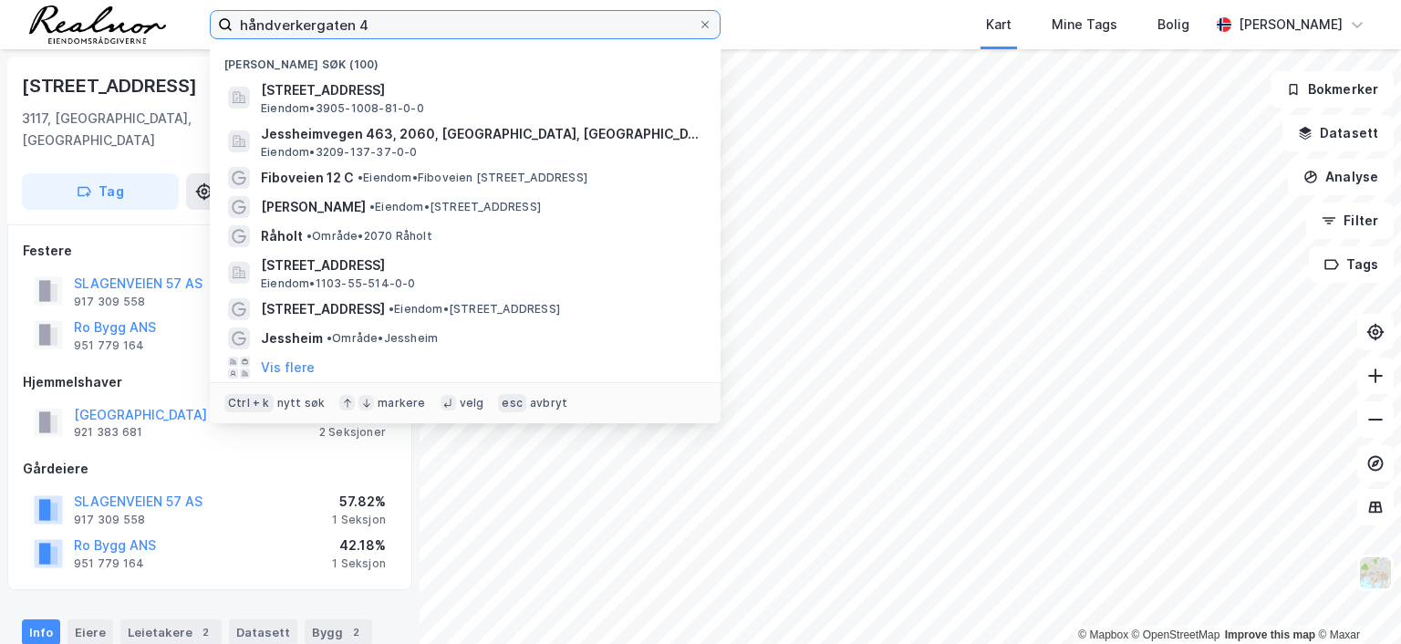
click at [386, 22] on input "håndverkergaten 4" at bounding box center [465, 24] width 465 height 27
drag, startPoint x: 386, startPoint y: 22, endPoint x: 167, endPoint y: 8, distance: 219.4
click at [167, 8] on div "håndverkergaten 4 Nylige søk (100) Håndverkergaten 4, 3117, TØNSBERG, TØNSBERG …" at bounding box center [700, 24] width 1401 height 49
